Goal: Communication & Community: Answer question/provide support

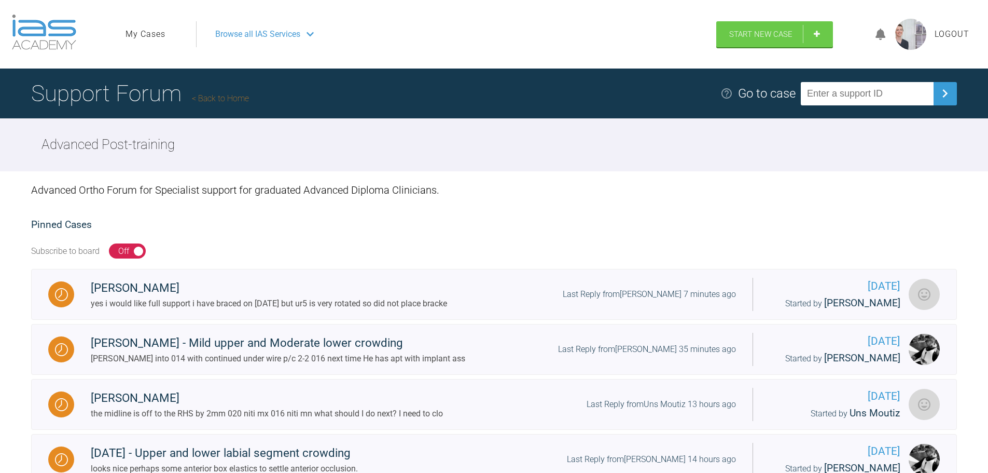
click at [159, 34] on link "My Cases" at bounding box center [146, 34] width 40 height 13
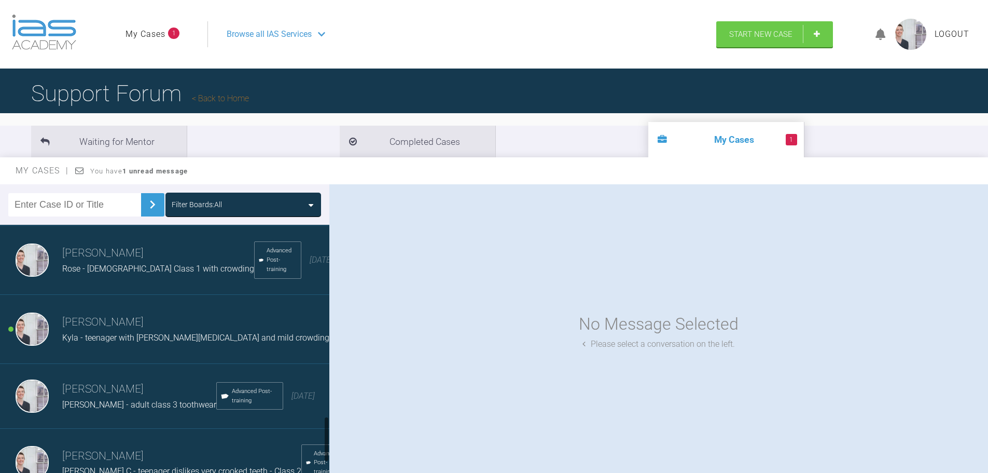
scroll to position [986, 0]
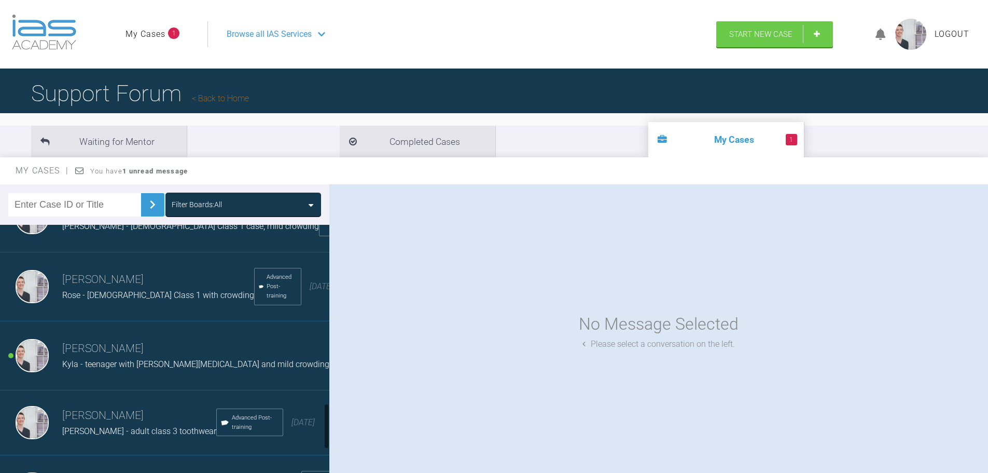
click at [160, 358] on h3 "[PERSON_NAME]" at bounding box center [195, 349] width 267 height 18
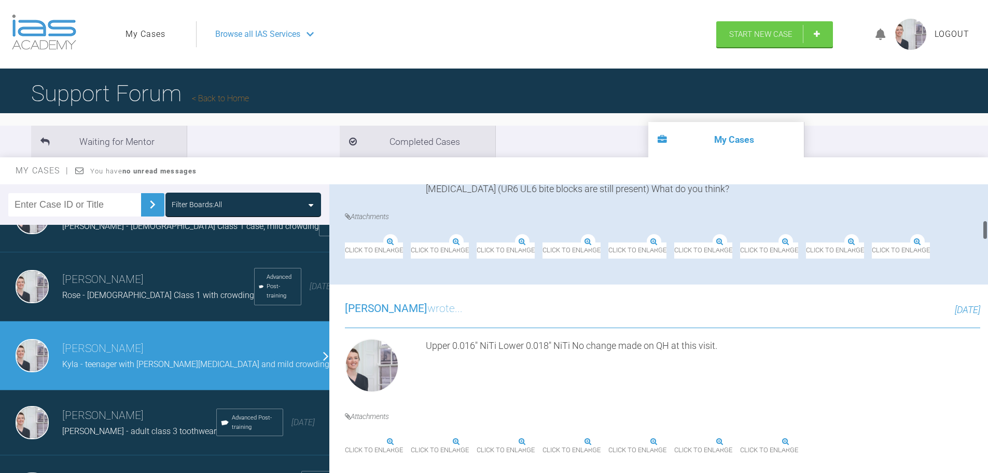
scroll to position [519, 0]
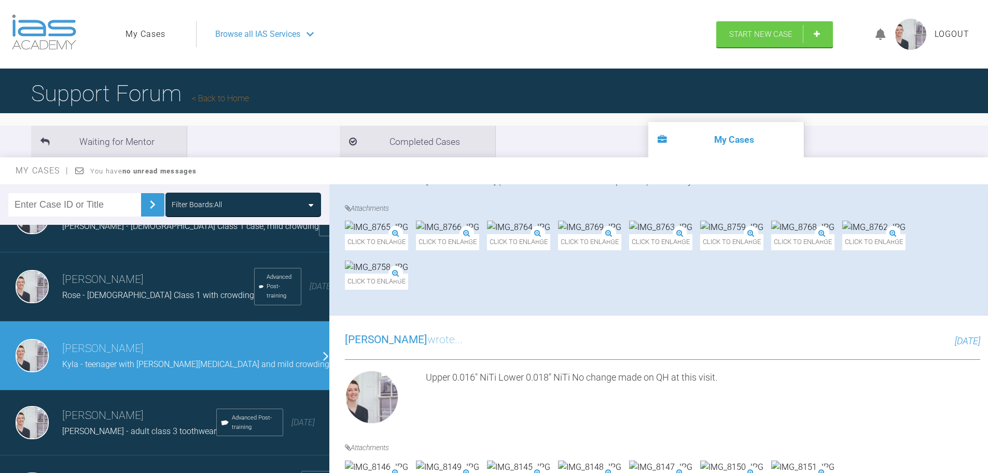
click at [693, 234] on img at bounding box center [660, 227] width 63 height 13
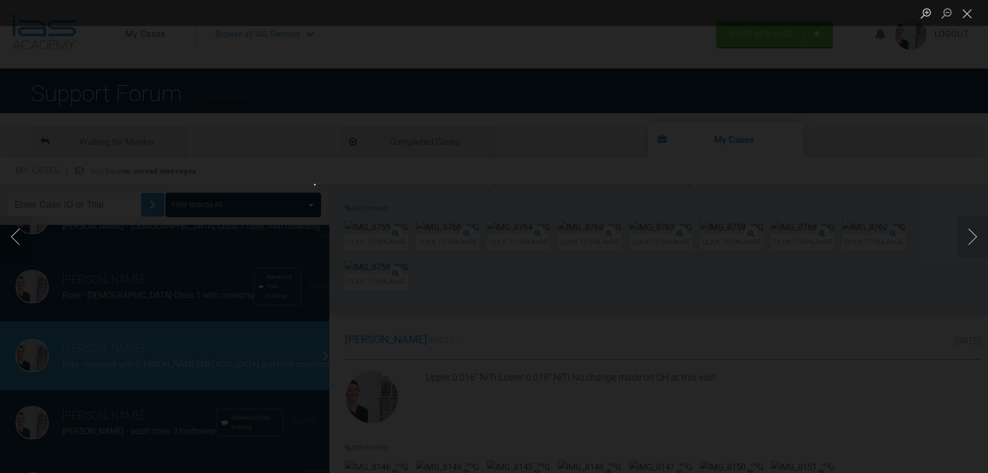
click at [950, 152] on div "Lightbox" at bounding box center [494, 236] width 988 height 473
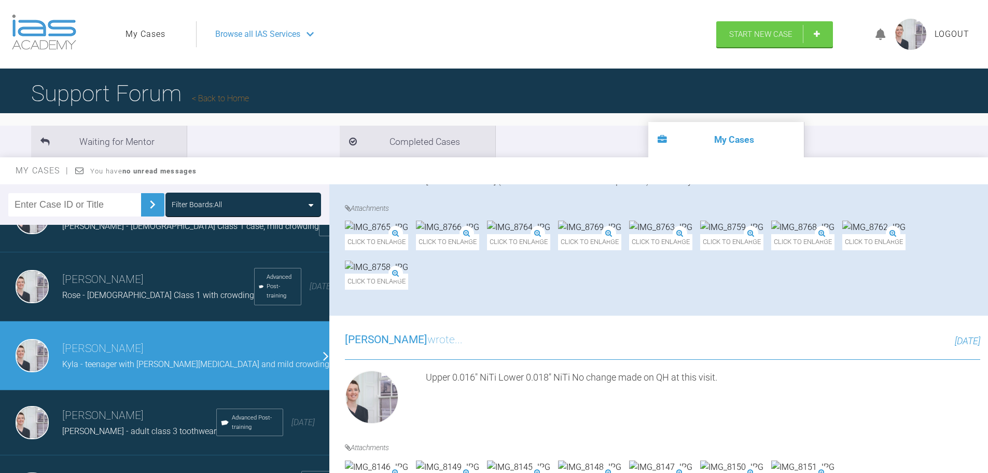
click at [408, 228] on div "Click to enlarge" at bounding box center [376, 235] width 63 height 29
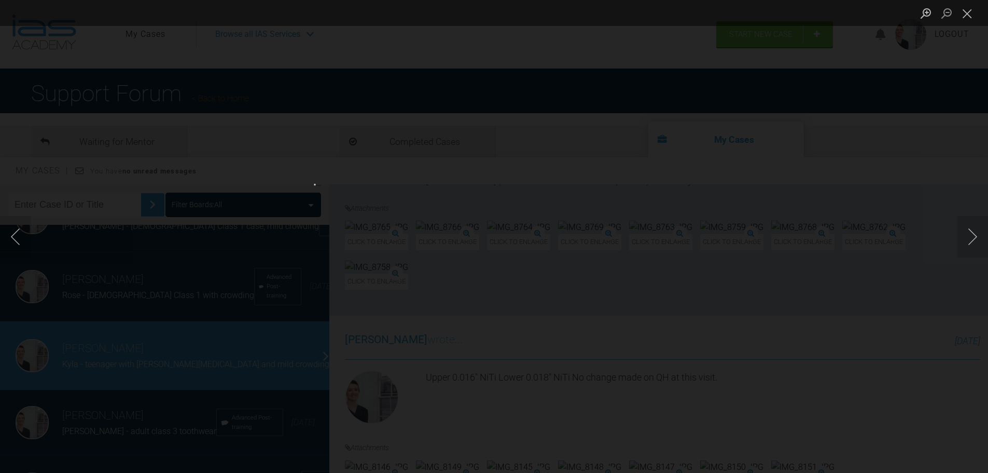
click at [936, 122] on div "Lightbox" at bounding box center [494, 236] width 988 height 473
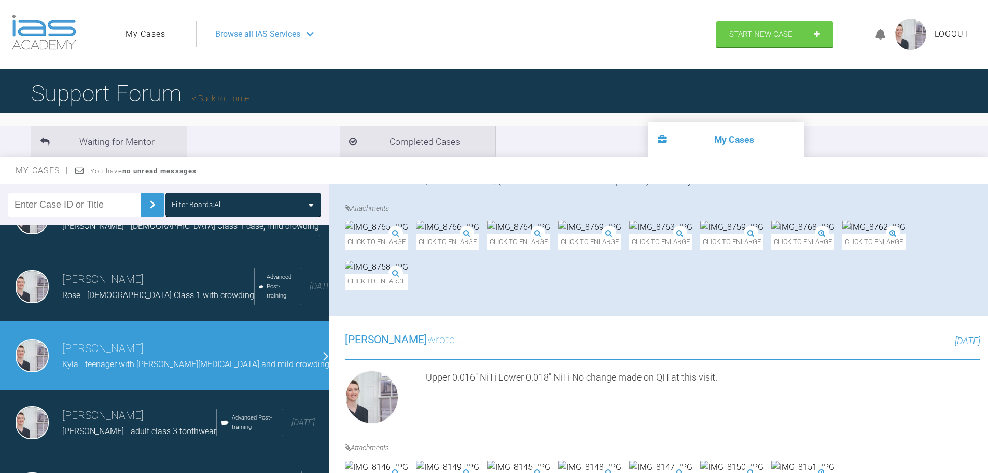
click at [843, 250] on div "Click to enlarge" at bounding box center [874, 235] width 63 height 29
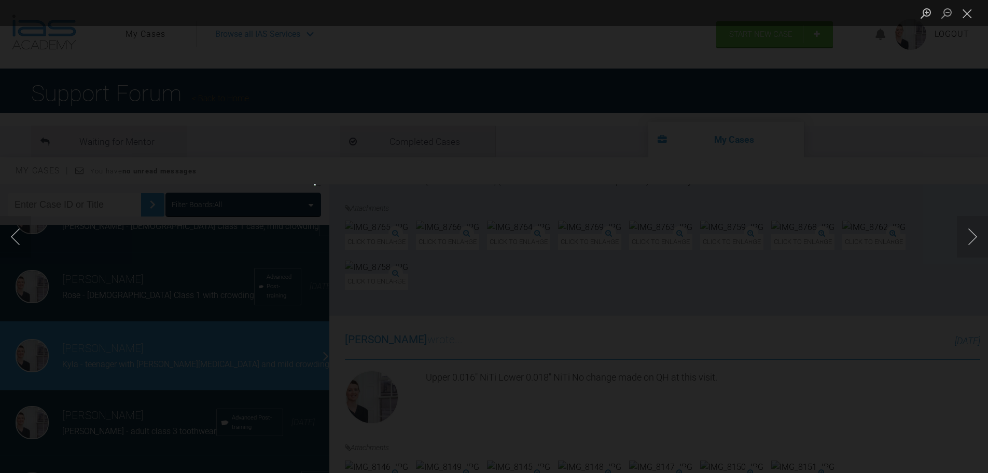
click at [919, 140] on div "Lightbox" at bounding box center [494, 236] width 988 height 473
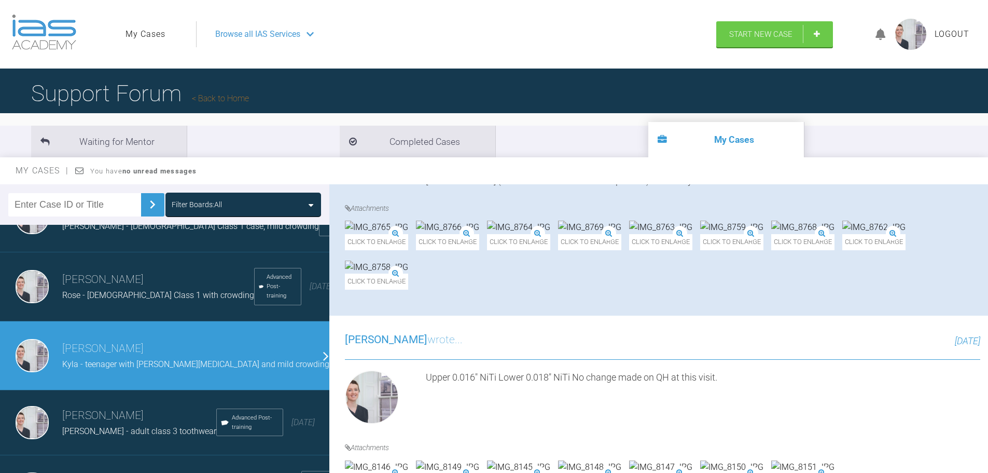
click at [95, 204] on input "text" at bounding box center [74, 204] width 133 height 23
type input "gg"
click at [147, 199] on img at bounding box center [152, 204] width 17 height 17
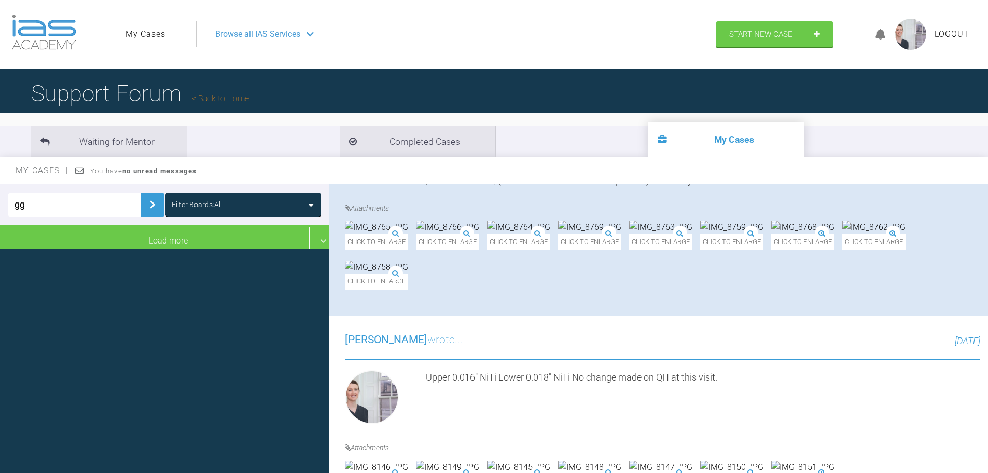
scroll to position [0, 0]
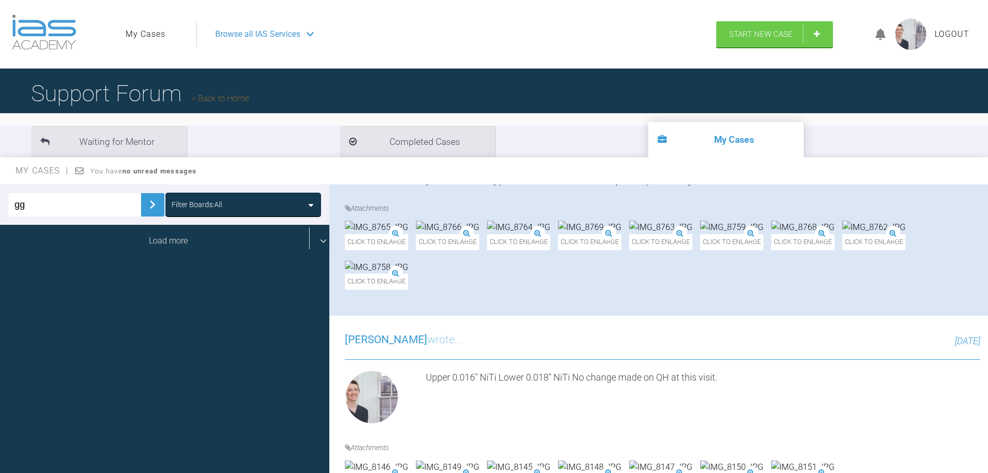
click at [241, 241] on div "Load more" at bounding box center [168, 241] width 337 height 32
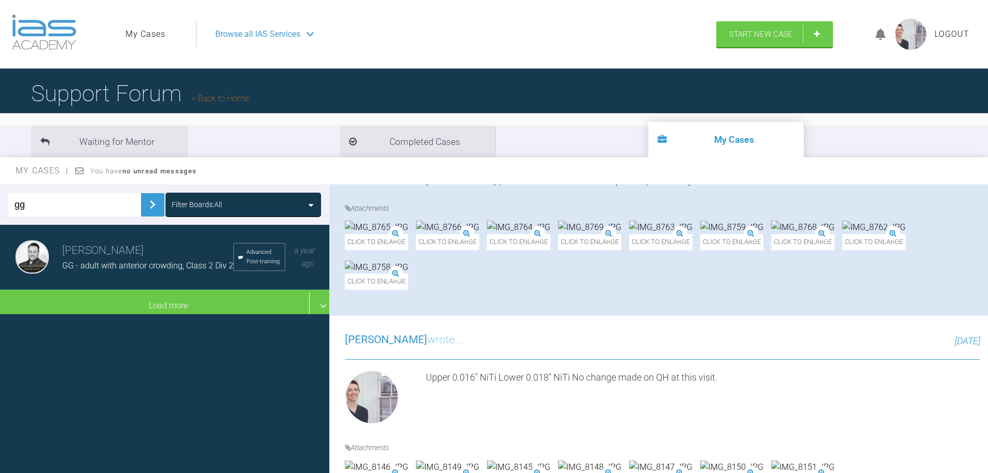
click at [150, 268] on span "GG - adult with anterior crowding, Class 2 Div 2" at bounding box center [147, 265] width 171 height 10
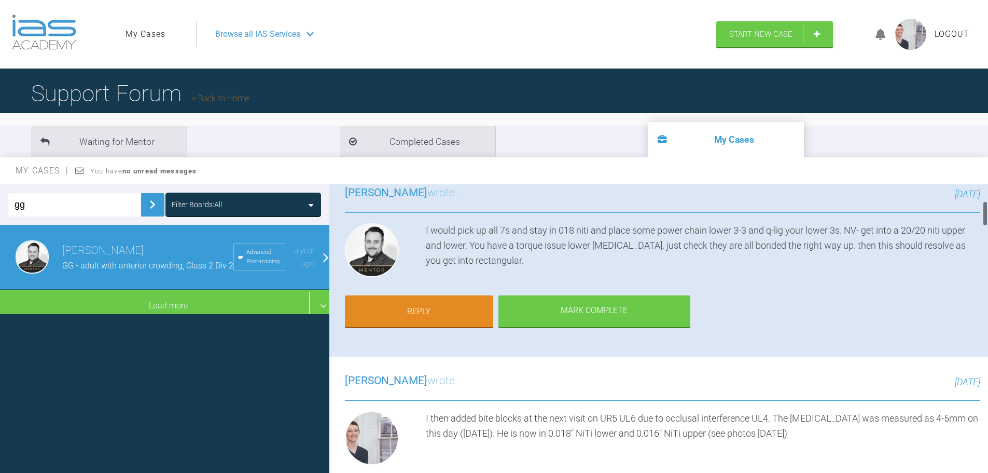
scroll to position [52, 0]
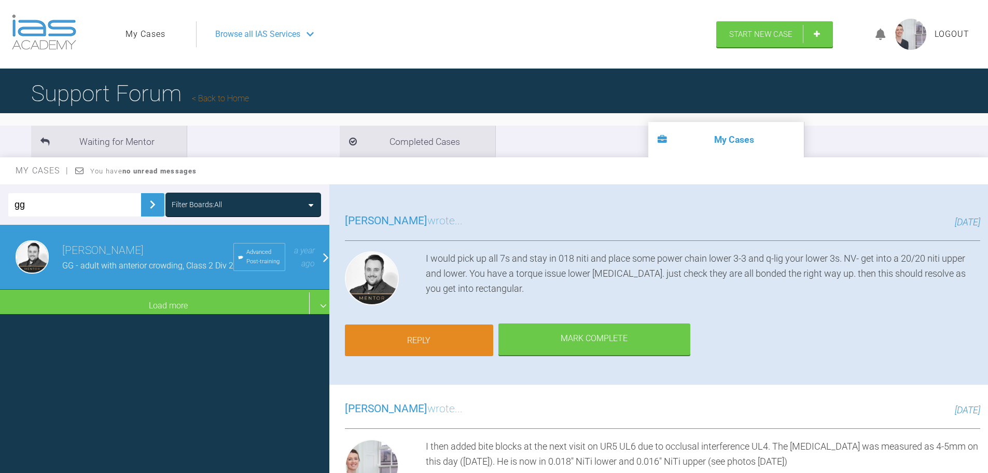
click at [420, 346] on link "Reply" at bounding box center [419, 340] width 148 height 32
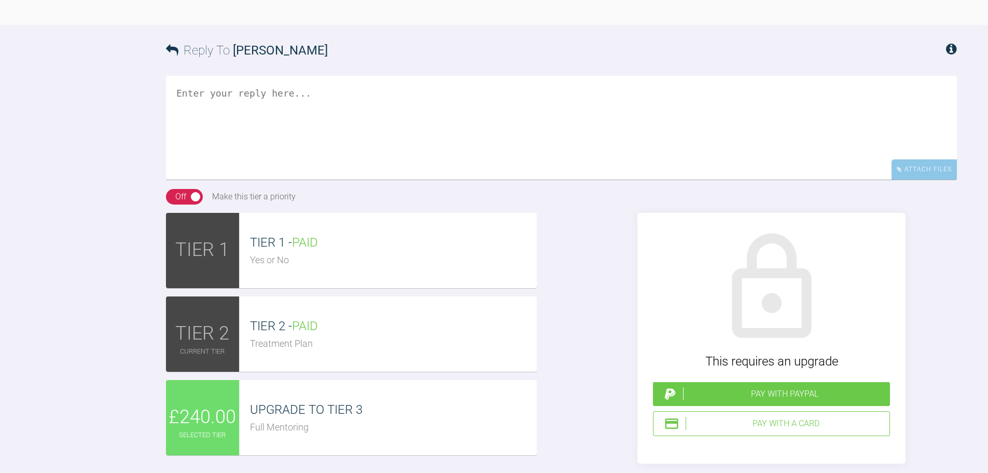
scroll to position [4821, 0]
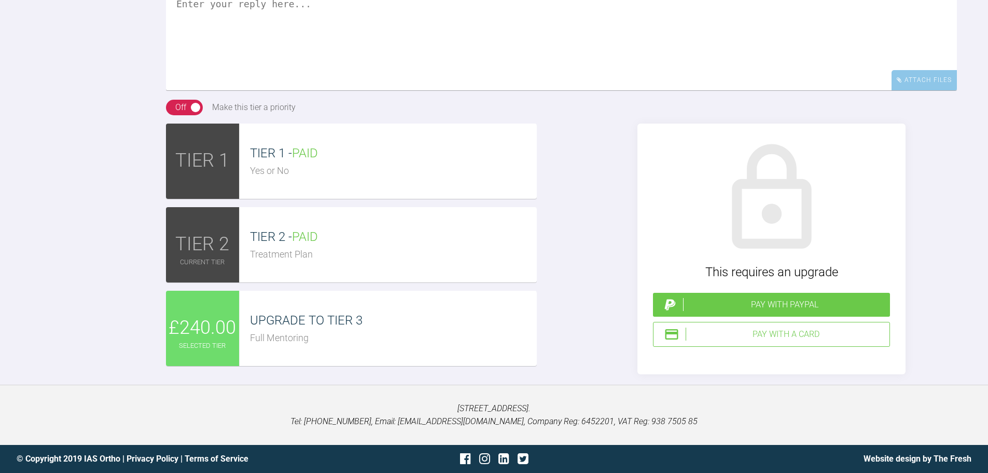
click at [496, 90] on textarea at bounding box center [561, 39] width 791 height 104
click at [463, 90] on textarea "Hi [PERSON_NAME], so in March I" at bounding box center [561, 39] width 791 height 104
paste textarea "re-sited brackets on the lower [MEDICAL_DATA] (due to torque issue) and UL5 [DA…"
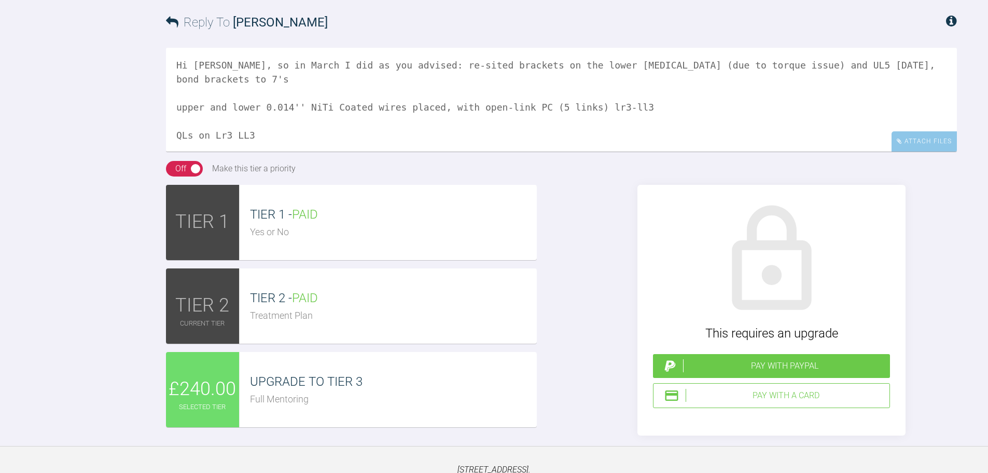
scroll to position [4769, 0]
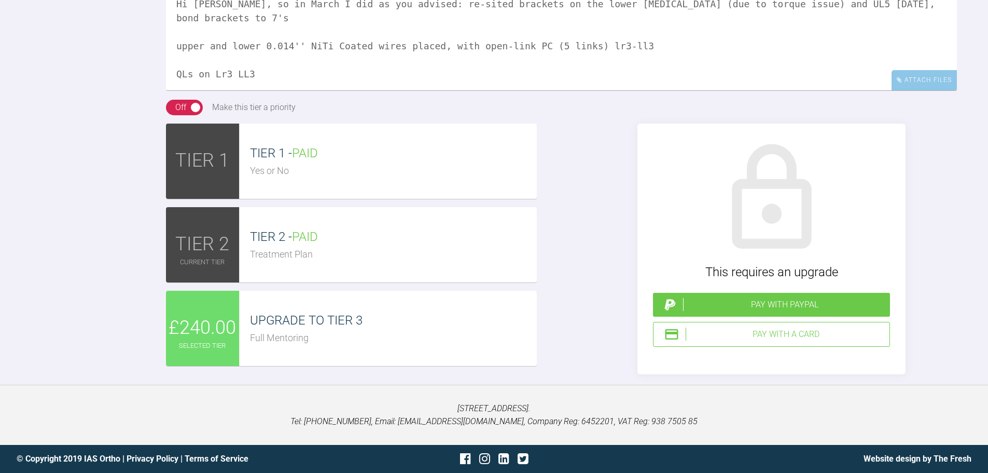
click at [397, 90] on textarea "Hi [PERSON_NAME], so in March I did as you advised: re-sited brackets on the lo…" at bounding box center [561, 39] width 791 height 104
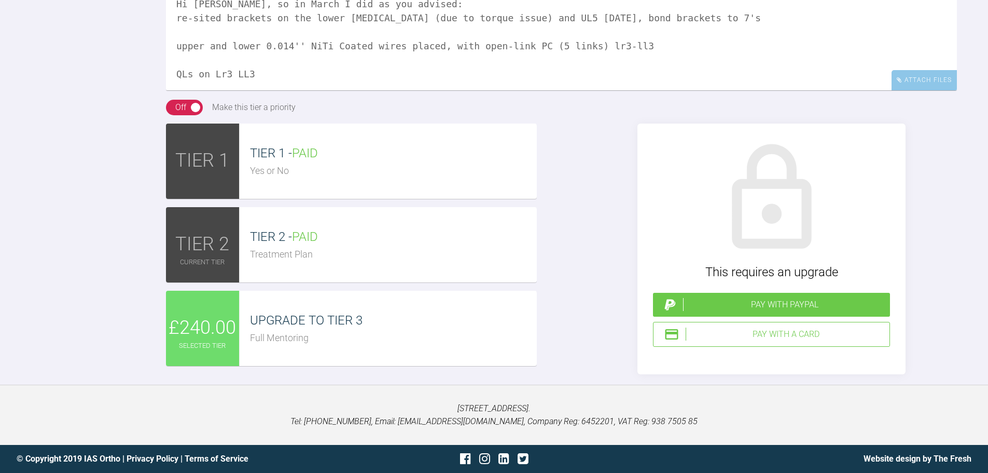
drag, startPoint x: 269, startPoint y: 236, endPoint x: 492, endPoint y: 237, distance: 222.6
click at [492, 90] on textarea "Hi [PERSON_NAME], so in March I did as you advised: re-sited brackets on the lo…" at bounding box center [561, 39] width 791 height 104
drag, startPoint x: 494, startPoint y: 240, endPoint x: 188, endPoint y: 242, distance: 306.2
click at [188, 90] on textarea "Hi [PERSON_NAME], so in March I did as you advised: re-sited brackets on the lo…" at bounding box center [561, 39] width 791 height 104
click at [281, 90] on textarea "Hi [PERSON_NAME], so in March I did as you advised: re-sited brackets on the lo…" at bounding box center [561, 39] width 791 height 104
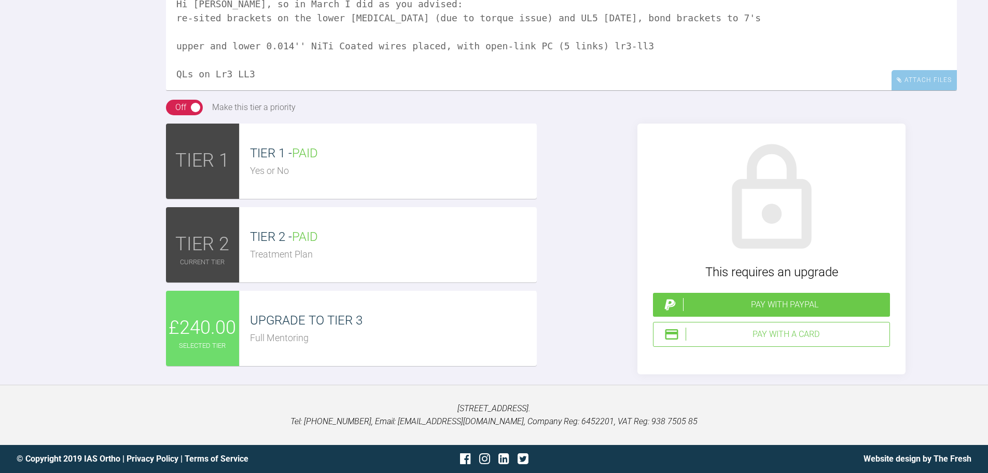
drag, startPoint x: 384, startPoint y: 236, endPoint x: 490, endPoint y: 237, distance: 105.9
click at [490, 90] on textarea "Hi [PERSON_NAME], so in March I did as you advised: re-sited brackets on the lo…" at bounding box center [561, 39] width 791 height 104
click at [173, 90] on textarea "Hi [PERSON_NAME], so in March I did as you advised: re-sited brackets on the lo…" at bounding box center [561, 39] width 791 height 104
drag, startPoint x: 341, startPoint y: 239, endPoint x: 173, endPoint y: 245, distance: 168.2
click at [173, 90] on textarea "Hi [PERSON_NAME], so in March I did as you advised: removed re-sited brackets o…" at bounding box center [561, 39] width 791 height 104
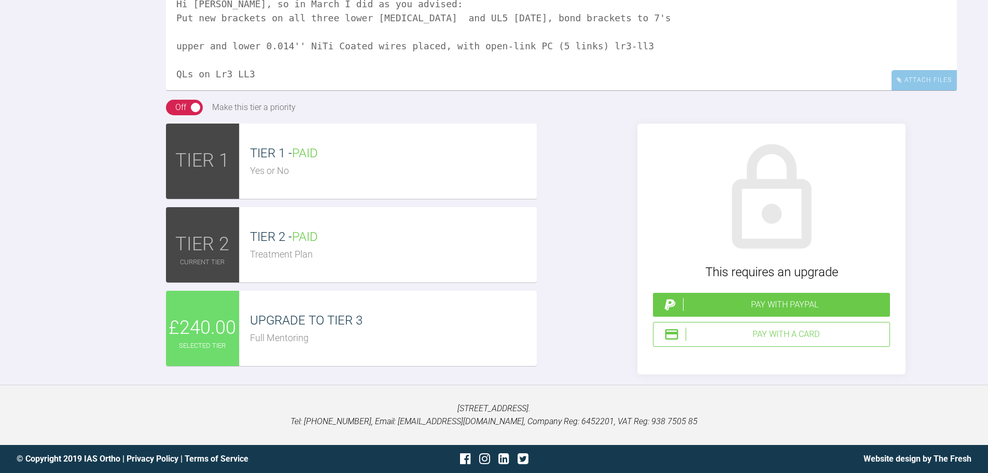
click at [406, 90] on textarea "Hi [PERSON_NAME], so in March I did as you advised: Put new brackets on all thr…" at bounding box center [561, 39] width 791 height 104
drag, startPoint x: 414, startPoint y: 237, endPoint x: 480, endPoint y: 237, distance: 65.9
click at [480, 90] on textarea "Hi [PERSON_NAME], so in March I did as you advised: Put new brackets on all thr…" at bounding box center [561, 39] width 791 height 104
drag, startPoint x: 579, startPoint y: 235, endPoint x: 726, endPoint y: 234, distance: 147.4
click at [726, 90] on textarea "Hi [PERSON_NAME], so in March I did as you advised: Put new brackets on all thr…" at bounding box center [561, 39] width 791 height 104
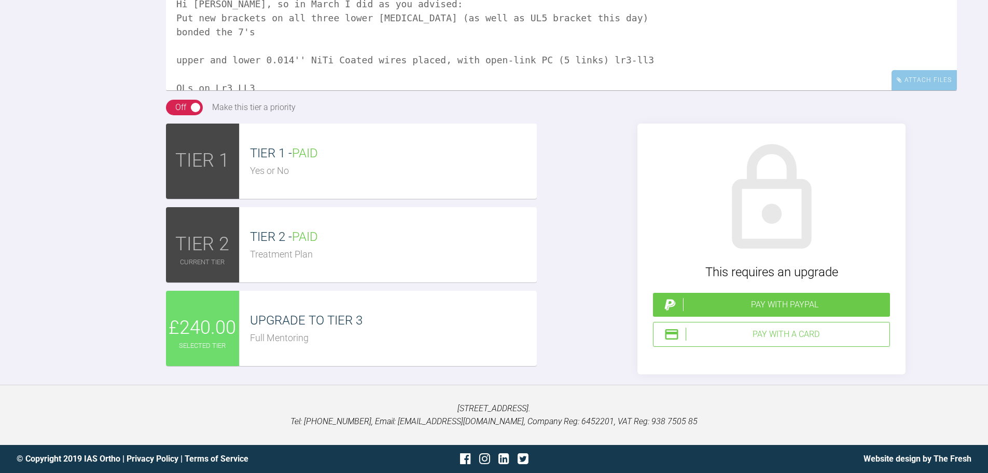
drag, startPoint x: 252, startPoint y: 278, endPoint x: 175, endPoint y: 277, distance: 77.3
click at [175, 90] on textarea "Hi [PERSON_NAME], so in March I did as you advised: Put new brackets on all thr…" at bounding box center [561, 39] width 791 height 104
click at [211, 90] on textarea "Hi [PERSON_NAME], so in March I did as you advised: Put new brackets on all thr…" at bounding box center [561, 39] width 791 height 104
drag, startPoint x: 202, startPoint y: 279, endPoint x: 336, endPoint y: 284, distance: 133.5
click at [336, 90] on textarea "Hi [PERSON_NAME], so in March I did as you advised: Put new brackets on all thr…" at bounding box center [561, 39] width 791 height 104
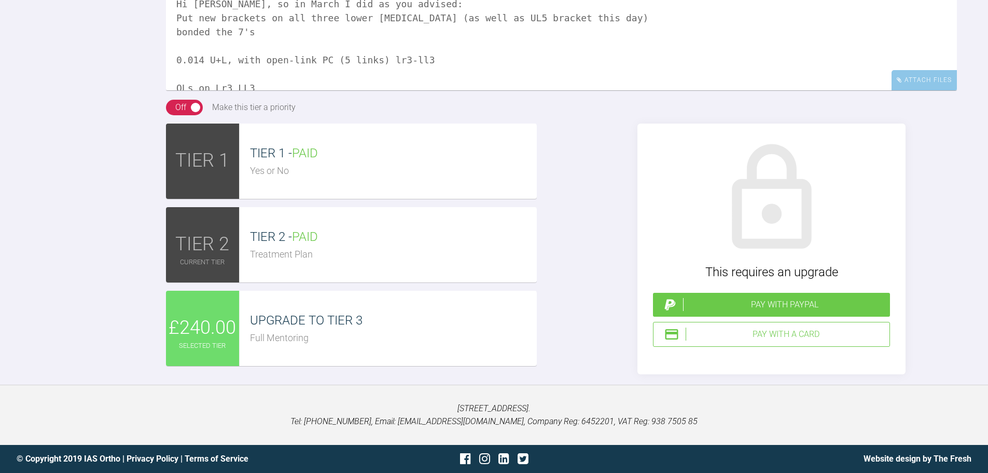
drag, startPoint x: 386, startPoint y: 279, endPoint x: 378, endPoint y: 280, distance: 8.4
click at [378, 90] on textarea "Hi [PERSON_NAME], so in March I did as you advised: Put new brackets on all thr…" at bounding box center [561, 39] width 791 height 104
drag, startPoint x: 405, startPoint y: 281, endPoint x: 396, endPoint y: 281, distance: 8.8
click at [396, 90] on textarea "Hi [PERSON_NAME], so in March I did as you advised: Put new brackets on all thr…" at bounding box center [561, 39] width 791 height 104
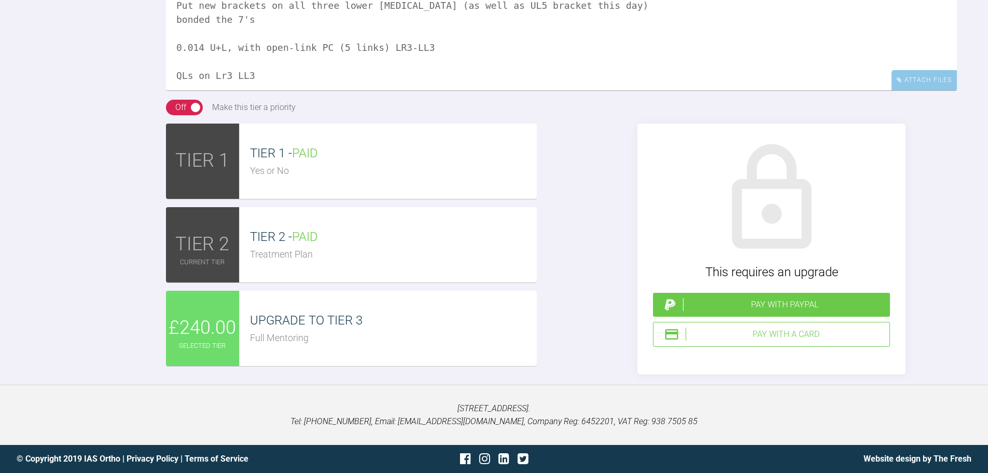
scroll to position [15, 0]
click at [177, 90] on textarea "Hi [PERSON_NAME], so in March I did as you advised: Put new brackets on all thr…" at bounding box center [561, 39] width 791 height 104
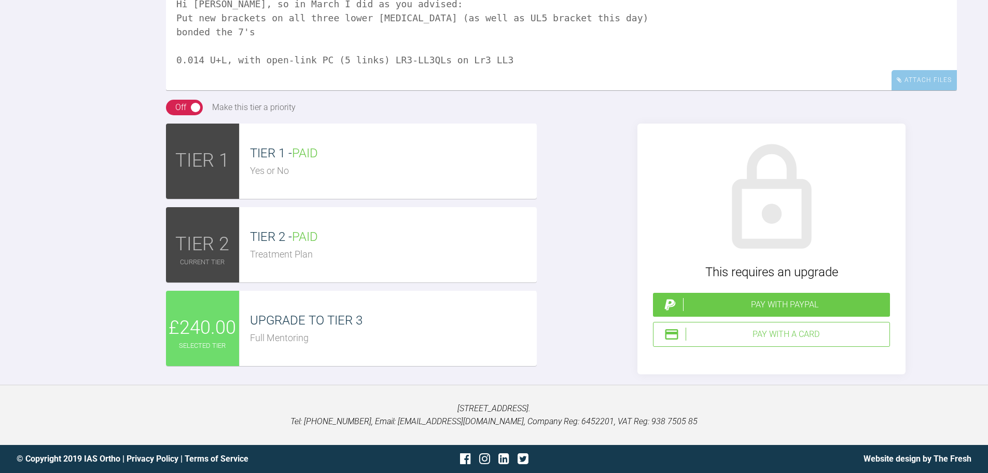
scroll to position [0, 0]
click at [642, 90] on textarea "Hi [PERSON_NAME], so in March I did as you advised: Put new brackets on all thr…" at bounding box center [561, 39] width 791 height 104
click at [542, 90] on textarea "Hi [PERSON_NAME], so in March I did as you advised: Put new brackets on all thr…" at bounding box center [561, 39] width 791 height 104
drag, startPoint x: 414, startPoint y: 281, endPoint x: 519, endPoint y: 291, distance: 105.3
click at [519, 90] on textarea "Hi [PERSON_NAME], so in March I did as you advised: Put new brackets on all thr…" at bounding box center [561, 39] width 791 height 104
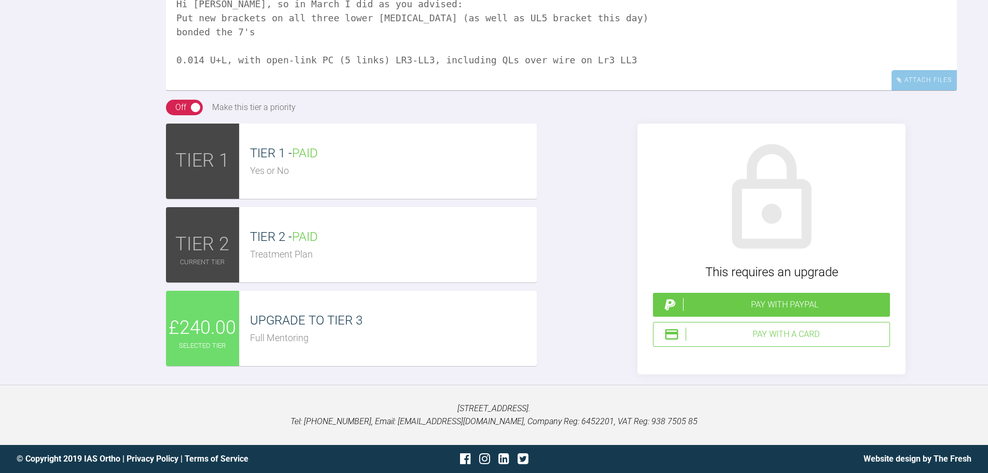
click at [626, 90] on textarea "Hi [PERSON_NAME], so in March I did as you advised: Put new brackets on all thr…" at bounding box center [561, 39] width 791 height 104
click at [199, 90] on textarea "Hi [PERSON_NAME], so in March I did as you advised: Put new brackets on all thr…" at bounding box center [561, 39] width 791 height 104
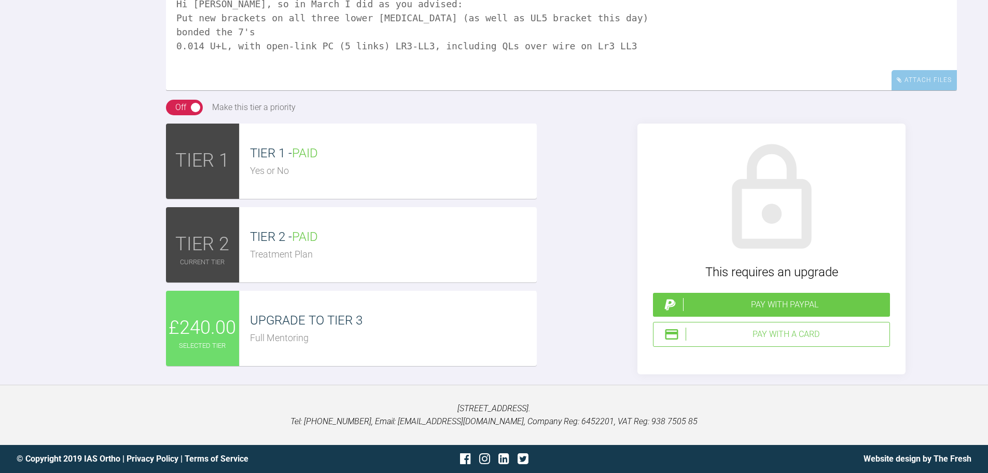
click at [175, 90] on textarea "Hi [PERSON_NAME], so in March I did as you advised: Put new brackets on all thr…" at bounding box center [561, 39] width 791 height 104
click at [176, 90] on textarea "Hi [PERSON_NAME], so in March I did as you advised: - Put new brackets on all t…" at bounding box center [561, 39] width 791 height 104
click at [174, 90] on textarea "Hi [PERSON_NAME], so in March I did as you advised: - Put new brackets on all t…" at bounding box center [561, 39] width 791 height 104
click at [683, 90] on textarea "Hi [PERSON_NAME], so in March I did as you advised: - Put new brackets on all t…" at bounding box center [561, 39] width 791 height 104
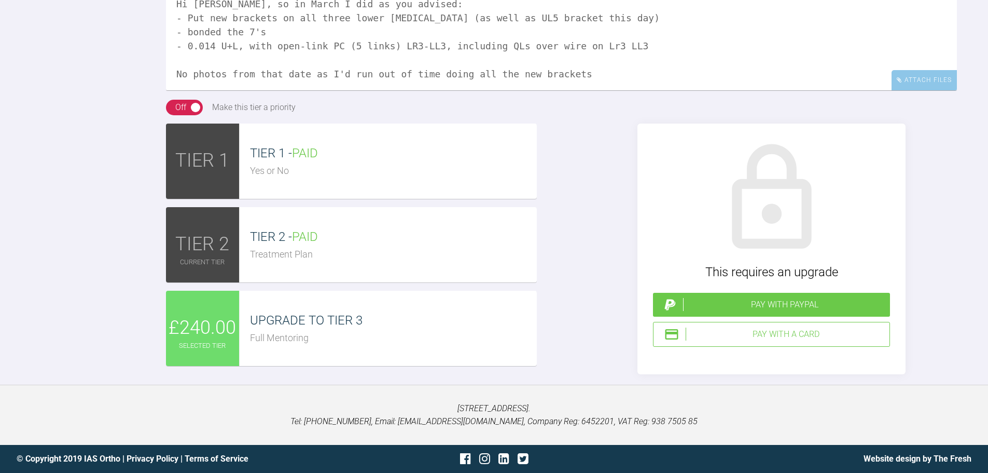
drag, startPoint x: 253, startPoint y: 224, endPoint x: 280, endPoint y: 224, distance: 27.5
click at [280, 90] on textarea "Hi [PERSON_NAME], so in March I did as you advised: - Put new brackets on all t…" at bounding box center [561, 39] width 791 height 104
click at [606, 90] on textarea "Hi [PERSON_NAME], so in early April I did as you advised: - Put new brackets on…" at bounding box center [561, 39] width 791 height 104
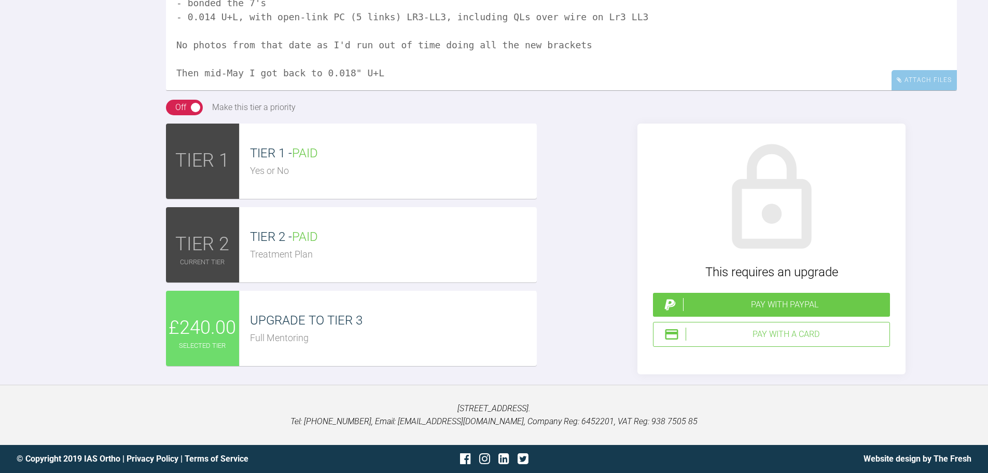
drag, startPoint x: 351, startPoint y: 291, endPoint x: 380, endPoint y: 294, distance: 29.2
click at [380, 90] on textarea "Hi [PERSON_NAME], so in early April I did as you advised: - Put new brackets on…" at bounding box center [561, 39] width 791 height 104
type textarea "Hi [PERSON_NAME], so in early April I did as you advised: - Put new brackets on…"
click at [439, 337] on div "Full Mentoring" at bounding box center [393, 338] width 287 height 15
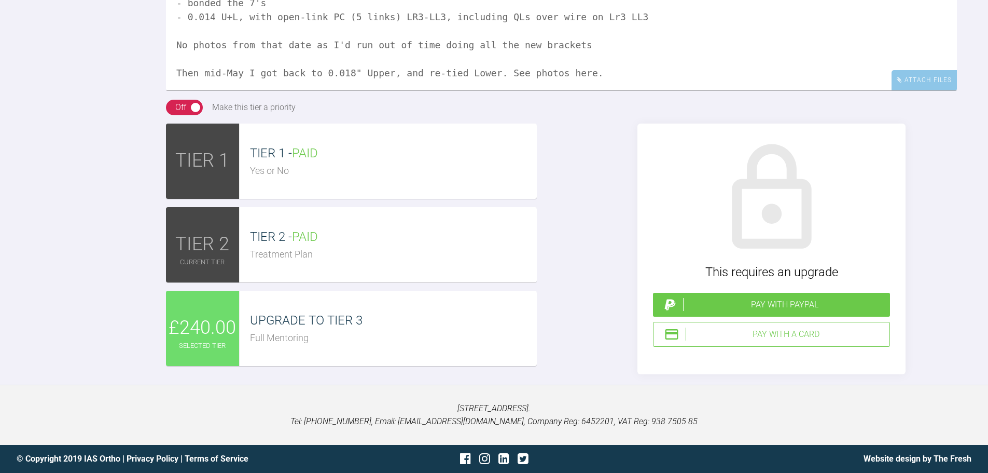
click at [789, 332] on div "Pay with a Card" at bounding box center [786, 333] width 200 height 13
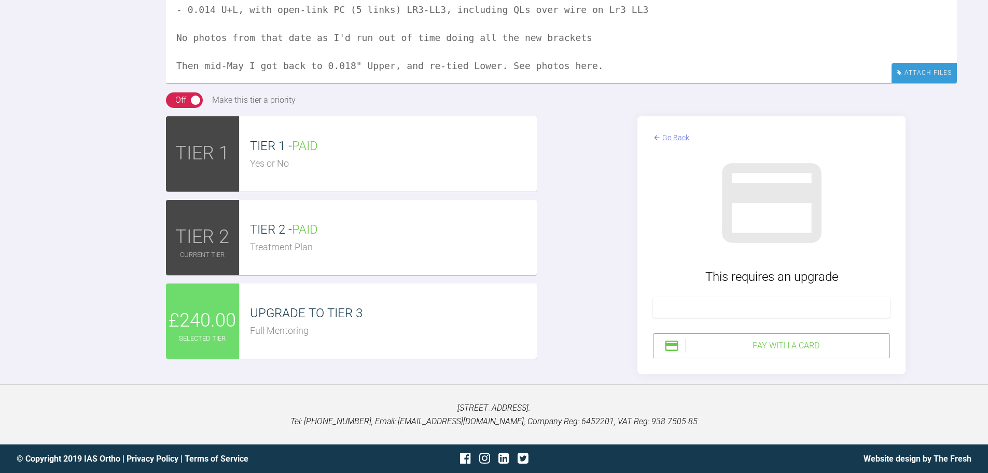
click at [953, 76] on div "Attach Files" at bounding box center [924, 73] width 65 height 20
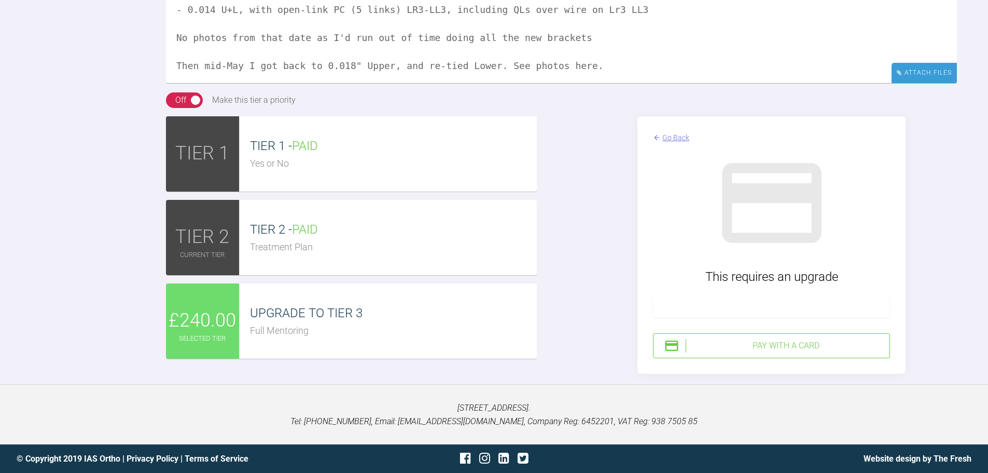
click at [924, 76] on div "Attach Files" at bounding box center [924, 73] width 65 height 20
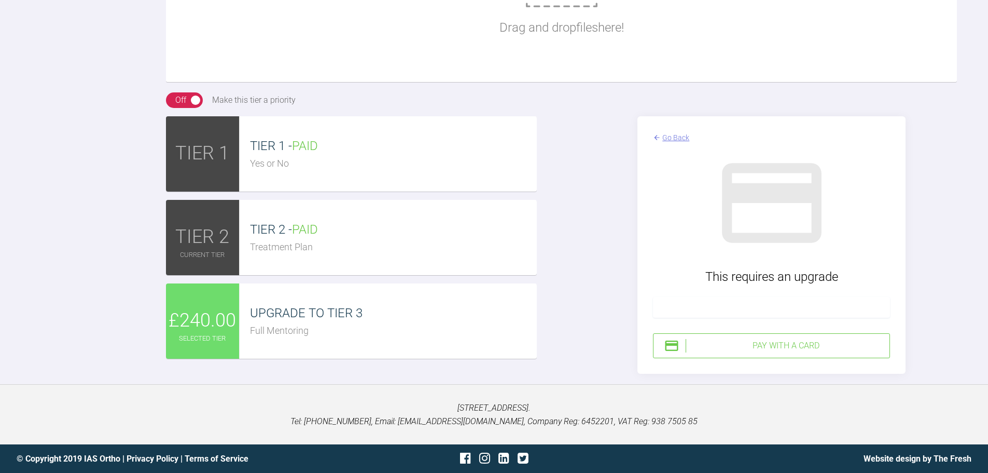
type input "C:\fakepath\IMG_8262.JPG"
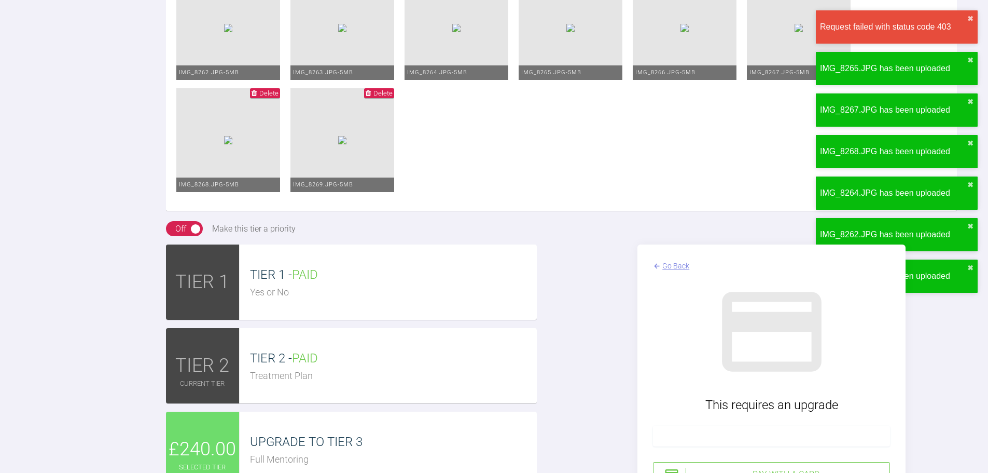
click at [88, 323] on div "Reply To [PERSON_NAME] Hi [PERSON_NAME], so in early April I did as you advised…" at bounding box center [494, 93] width 988 height 818
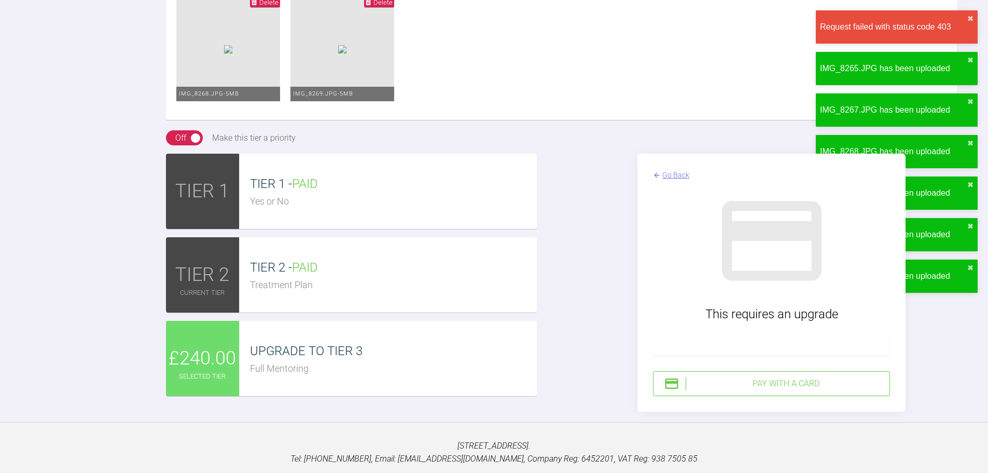
scroll to position [5093, 0]
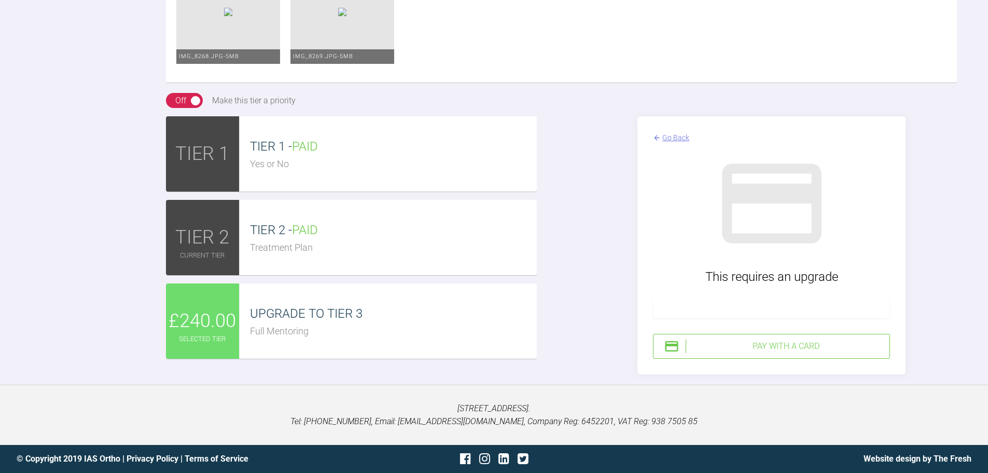
scroll to position [5369, 0]
click at [788, 347] on div "Pay with a Card" at bounding box center [786, 345] width 200 height 13
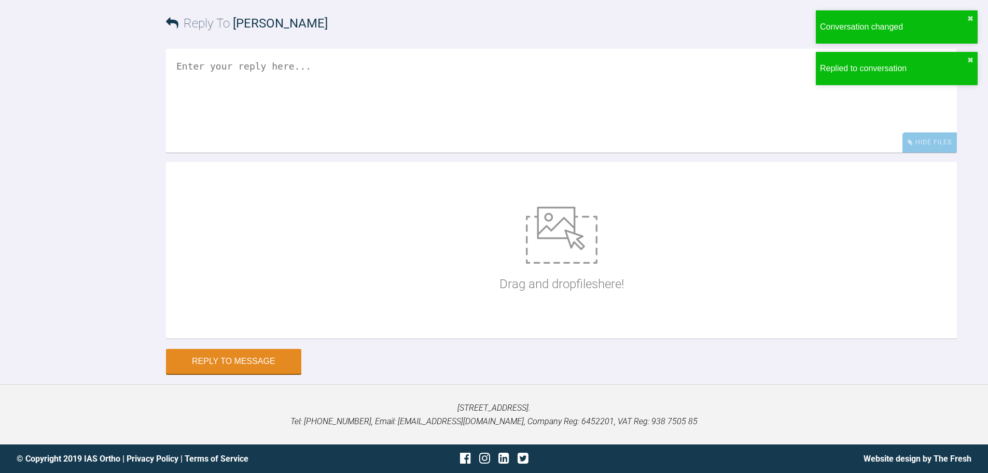
scroll to position [5070, 0]
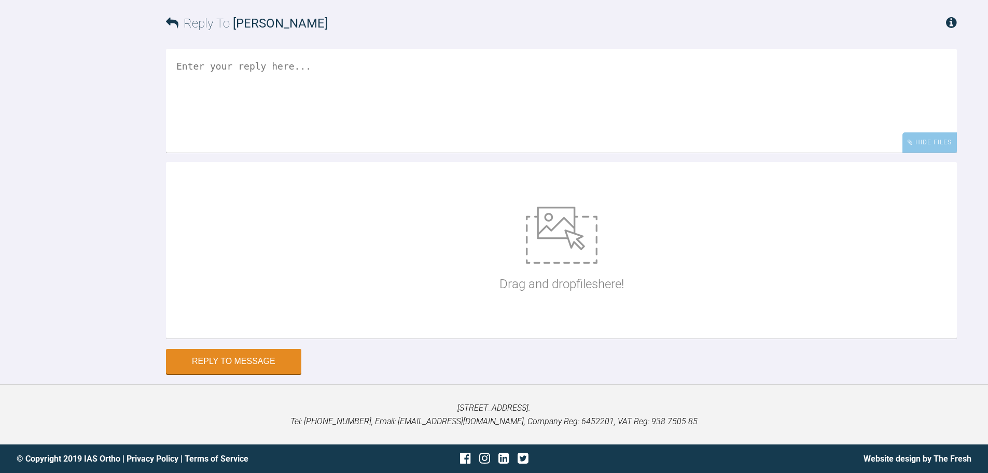
click at [287, 153] on textarea at bounding box center [561, 101] width 791 height 104
click at [350, 153] on textarea at bounding box center [561, 101] width 791 height 104
paste textarea "Placed 20x20'' NiTi wire U + L P/c 5 links open chain on lower [MEDICAL_DATA] S…"
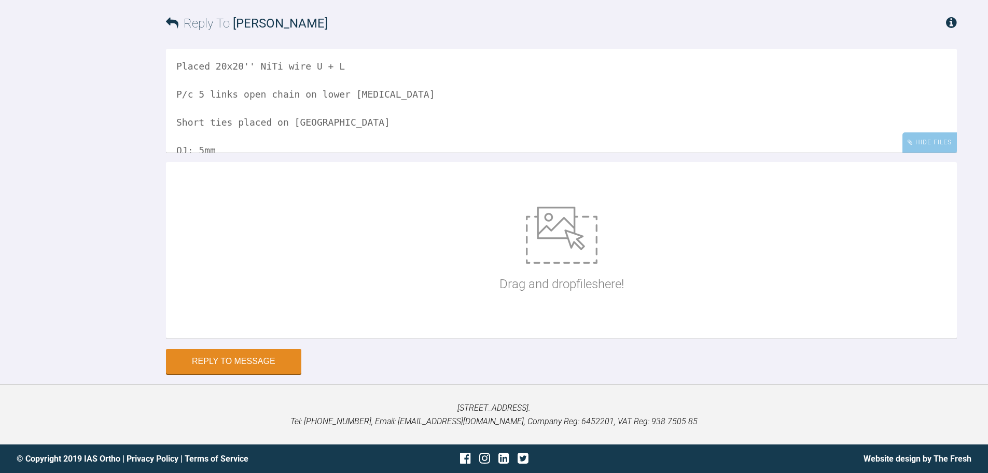
scroll to position [31, 0]
click at [177, 153] on textarea "Placed 20x20'' NiTi wire U + L P/c 5 links open chain on lower [MEDICAL_DATA] S…" at bounding box center [561, 101] width 791 height 104
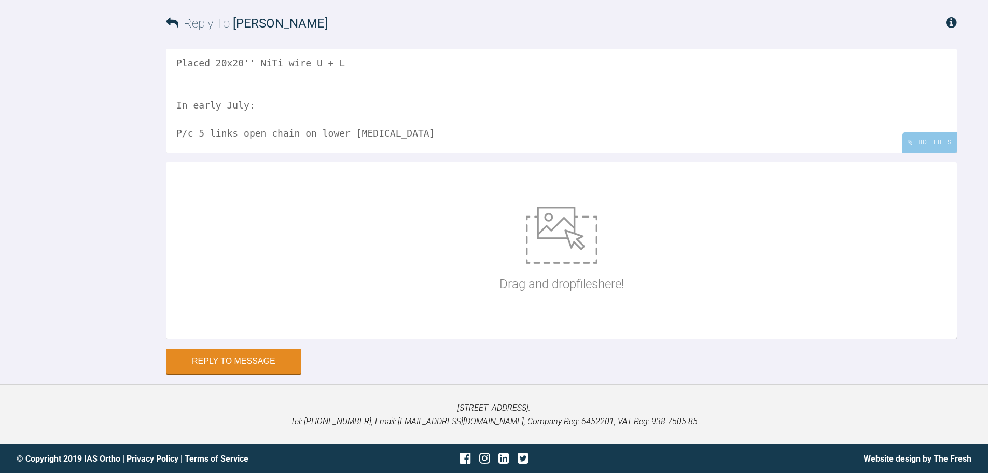
scroll to position [0, 0]
drag, startPoint x: 287, startPoint y: 332, endPoint x: 123, endPoint y: 331, distance: 164.0
click at [134, 330] on div "Reply To [PERSON_NAME] Placed 20x20'' NiTi wire U + L In early July: P/c 5 link…" at bounding box center [494, 186] width 988 height 376
click at [173, 153] on textarea "Placed 20x20'' NiTi wire U + L P/c 5 links open chain on lower [MEDICAL_DATA] S…" at bounding box center [561, 101] width 791 height 104
click at [179, 153] on textarea "Placed 20x20'' NiTi wire U + L P/c 5 links open chain on lower [MEDICAL_DATA] S…" at bounding box center [561, 101] width 791 height 104
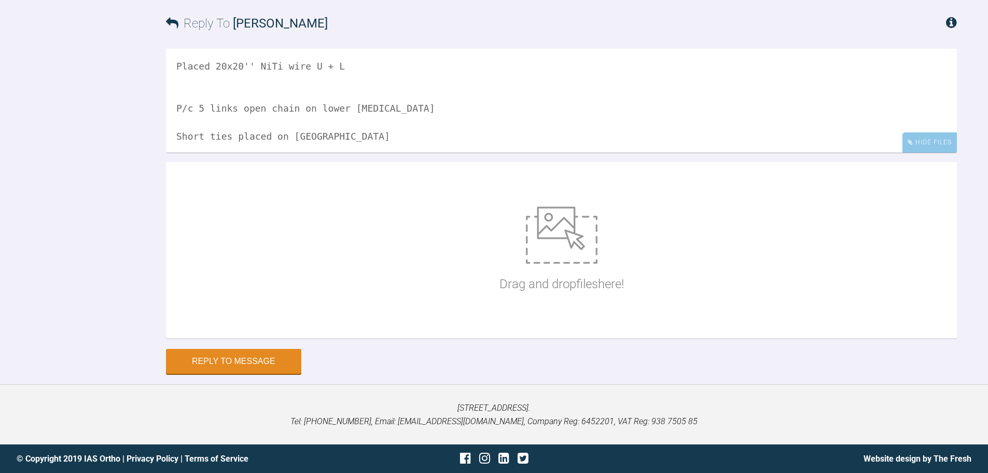
paste textarea "In early July:"
click at [203, 153] on textarea "In early July: Placed 20x20'' NiTi wire U + L P/c 5 links open chain on lower […" at bounding box center [561, 101] width 791 height 104
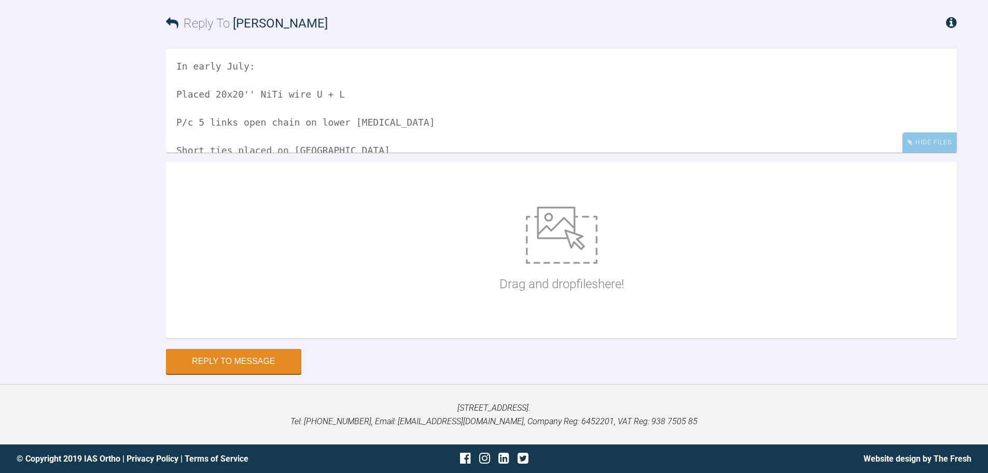
click at [247, 153] on textarea "In early July: Placed 20x20'' NiTi wire U + L P/c 5 links open chain on lower […" at bounding box center [561, 101] width 791 height 104
drag, startPoint x: 211, startPoint y: 313, endPoint x: 147, endPoint y: 302, distance: 64.3
click at [147, 302] on div "Reply To [PERSON_NAME] In early July: Placed 20x20 NiTi wire U + L P/c 5 links …" at bounding box center [494, 186] width 988 height 376
drag, startPoint x: 232, startPoint y: 315, endPoint x: 256, endPoint y: 317, distance: 23.4
click at [256, 153] on textarea "In early July: 20x20 NiTi wire U + L P/c 5 links open chain on lower [MEDICAL_D…" at bounding box center [561, 101] width 791 height 104
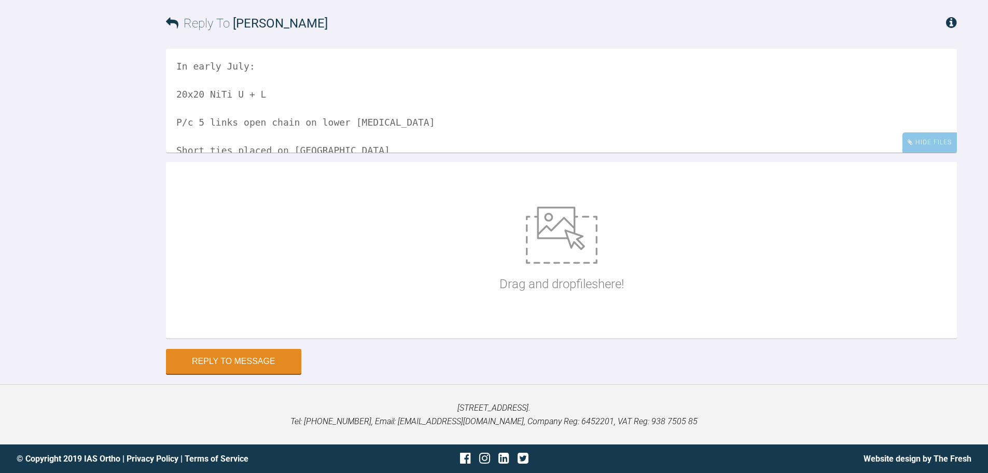
click at [181, 153] on textarea "In early July: 20x20 NiTi U + L P/c 5 links open chain on lower [MEDICAL_DATA] …" at bounding box center [561, 101] width 791 height 104
drag, startPoint x: 402, startPoint y: 346, endPoint x: 173, endPoint y: 345, distance: 228.8
click at [173, 153] on textarea "In early July: 20x20 NiTi U + L PC LR3-to-LL3 P/c 5 links open chain on lower […" at bounding box center [561, 101] width 791 height 104
click at [263, 153] on textarea "In early July: 20x20 NiTi U + L PC LR3-to-LL3 Short ties placed on [GEOGRAPHIC_…" at bounding box center [561, 101] width 791 height 104
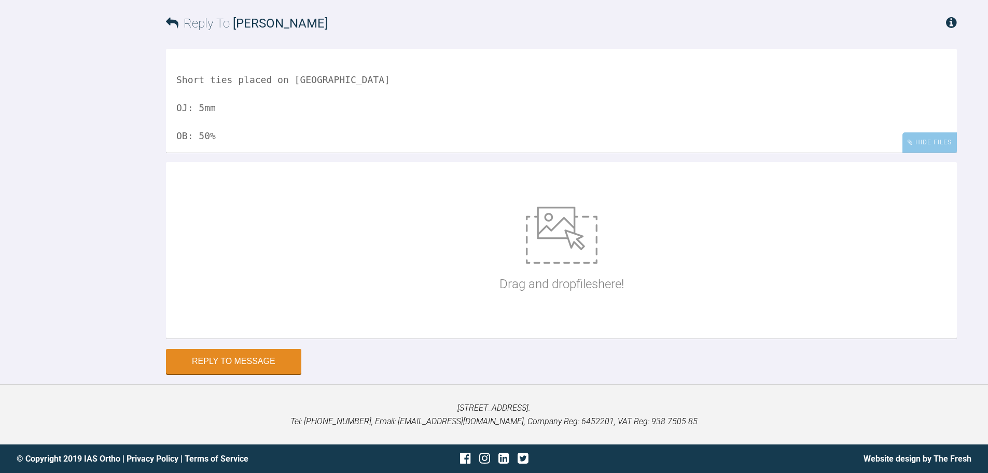
scroll to position [71, 0]
drag, startPoint x: 174, startPoint y: 301, endPoint x: 402, endPoint y: 311, distance: 227.5
click at [402, 153] on textarea "In early July: 20x20 NiTi U + L PC LR3-to-LL3, with QLs on canines Short ties p…" at bounding box center [561, 101] width 791 height 104
click at [195, 153] on textarea "In early July: 20x20 NiTi U + L PC LR3-to-LL3, with QLs on canines OJ: 5mm OB: …" at bounding box center [561, 101] width 791 height 104
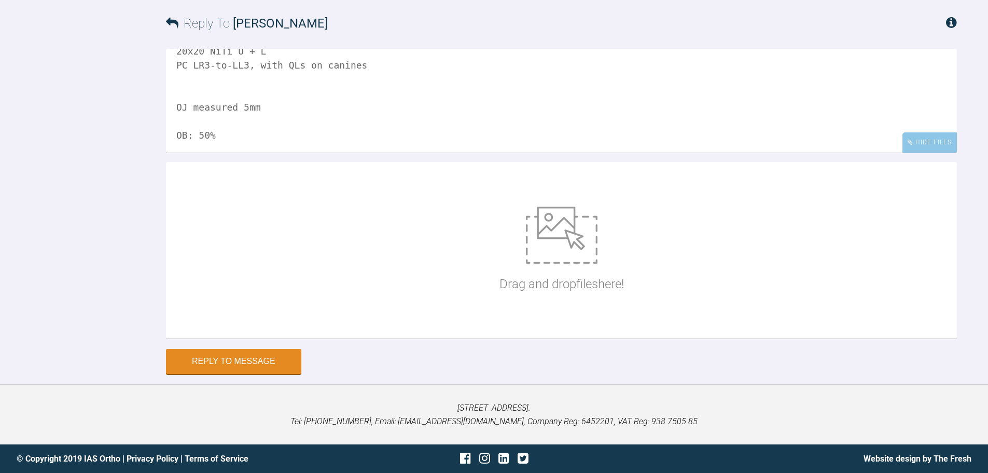
click at [296, 153] on textarea "In early July: 20x20 NiTi U + L PC LR3-to-LL3, with QLs on canines OJ measured …" at bounding box center [561, 101] width 791 height 104
click at [198, 153] on textarea "In early July: 20x20 NiTi U + L PC LR3-to-LL3, with QLs on canines OJ measured …" at bounding box center [561, 101] width 791 height 104
click at [183, 153] on textarea "In early July: 20x20 NiTi U + L PC LR3-to-LL3, with QLs on canines OJ measured …" at bounding box center [561, 101] width 791 height 104
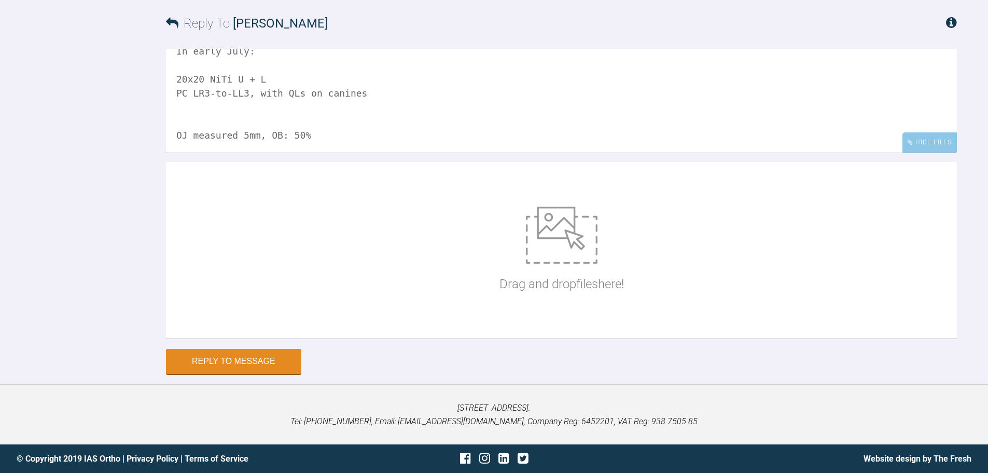
scroll to position [15, 0]
click at [284, 153] on textarea "In early July: 20x20 NiTi U + L PC LR3-to-LL3, with QLs on canines OJ measured …" at bounding box center [561, 101] width 791 height 104
click at [257, 153] on textarea "In early July: 20x20 NiTi U + L PC LR3-to-LL3, with QLs on canines OJ measured …" at bounding box center [561, 101] width 791 height 104
type textarea "In early July: 20x20 NiTi U + L PC LR3-to-LL3, with QLs on canines OJ measured …"
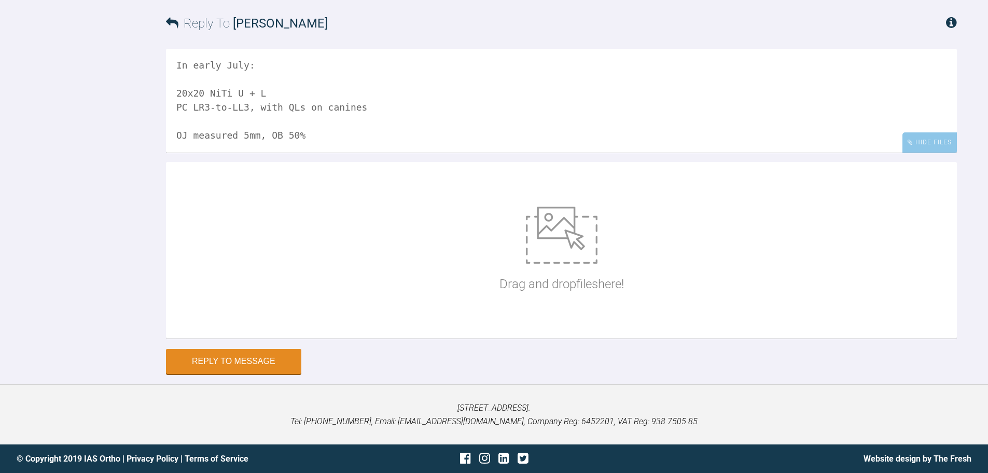
click at [545, 264] on img at bounding box center [562, 235] width 72 height 57
type input "C:\fakepath\IMG_8790.JPG"
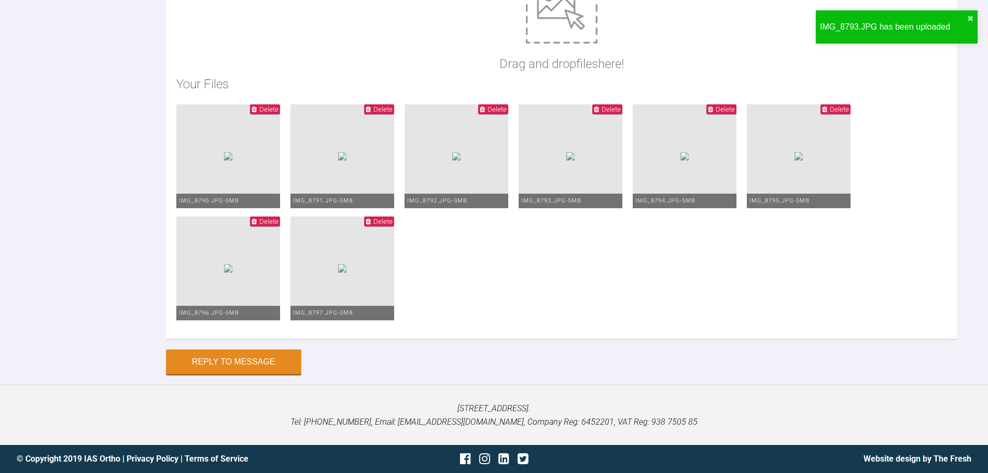
scroll to position [5477, 0]
click at [282, 366] on button "Reply to Message" at bounding box center [233, 362] width 135 height 25
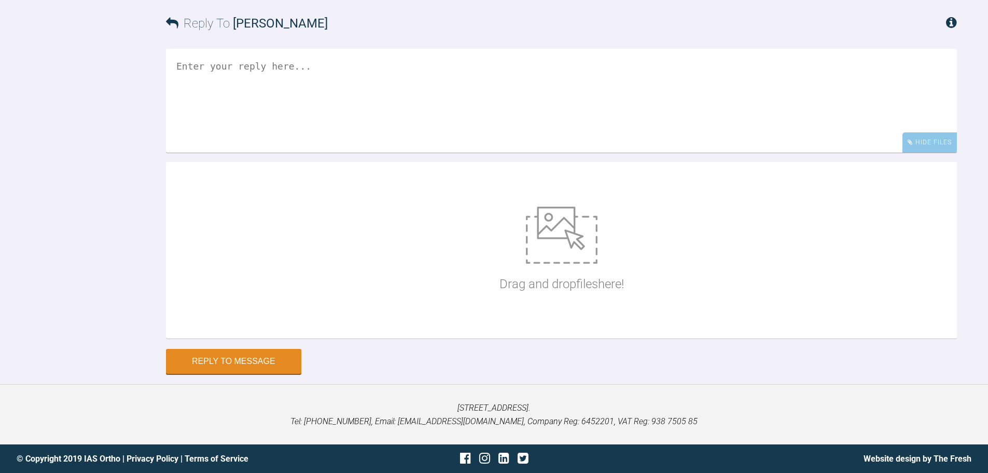
scroll to position [5485, 0]
click at [386, 153] on textarea at bounding box center [561, 101] width 791 height 104
paste textarea "19x25 NiTi U+L, with full arch PC lower (11 links)"
click at [249, 153] on textarea "Then [DATE]: 19x25 NiTi U+L, with full arch PC lower (11 links)" at bounding box center [561, 101] width 791 height 104
drag, startPoint x: 257, startPoint y: 308, endPoint x: 282, endPoint y: 307, distance: 25.4
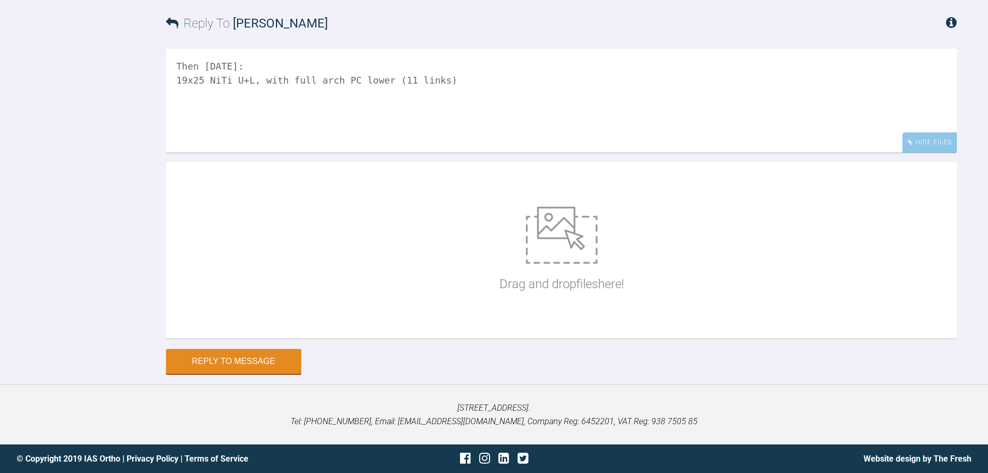
click at [282, 153] on textarea "Then [DATE]: 19x25 NiTi U+L, with full arch PC lower (11 links)" at bounding box center [561, 101] width 791 height 104
click at [386, 153] on textarea "Then [DATE]: 19x25 NiTi U+L, and I put a full arch PC lower (11 links)" at bounding box center [561, 101] width 791 height 104
drag, startPoint x: 454, startPoint y: 311, endPoint x: 581, endPoint y: 307, distance: 127.2
click at [578, 153] on textarea "Then [DATE]: 19x25 NiTi U+L, and I put a full arch PC in the lower (11 links)" at bounding box center [561, 101] width 791 height 104
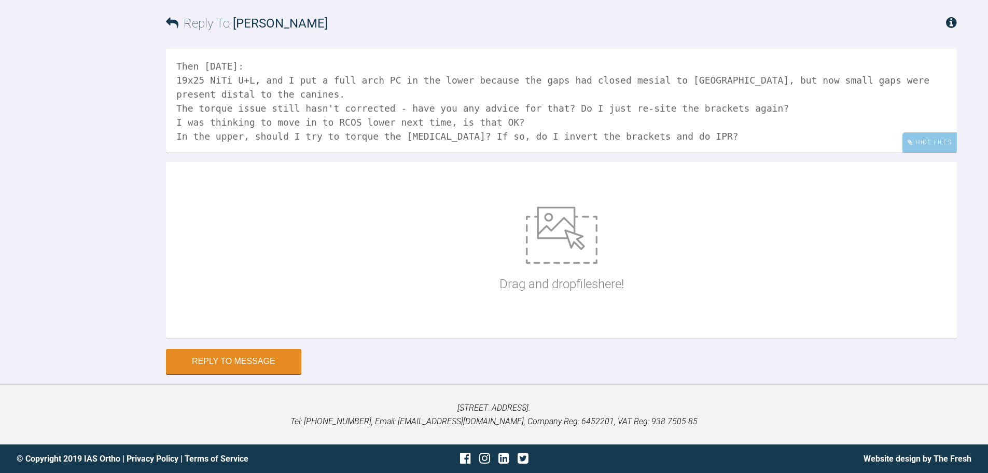
scroll to position [5589, 0]
type textarea "Then [DATE]: 19x25 NiTi U+L, and I put a full arch PC in the lower because the …"
click at [567, 264] on img at bounding box center [562, 235] width 72 height 57
click at [701, 338] on div "Drag and drop files here!" at bounding box center [561, 250] width 791 height 176
type input "C:\fakepath\IMG_9201.JPG"
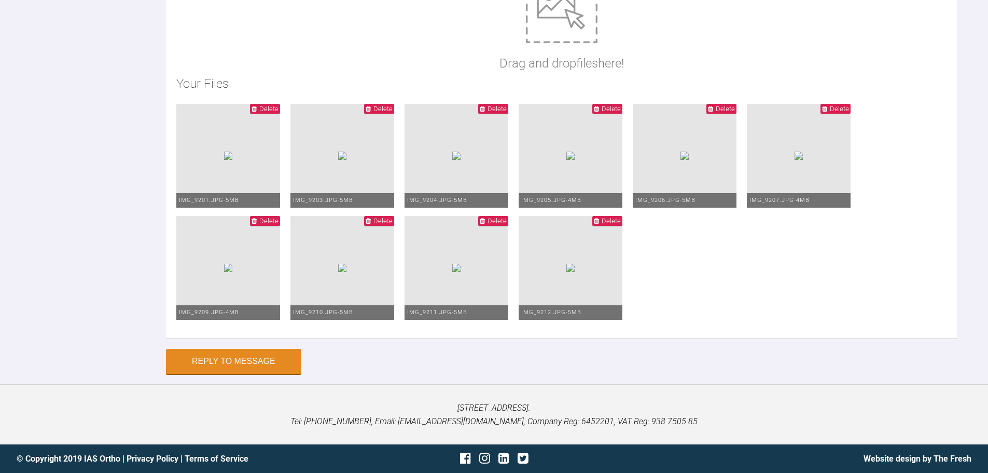
scroll to position [6012, 0]
click at [257, 355] on button "Reply to Message" at bounding box center [233, 362] width 135 height 25
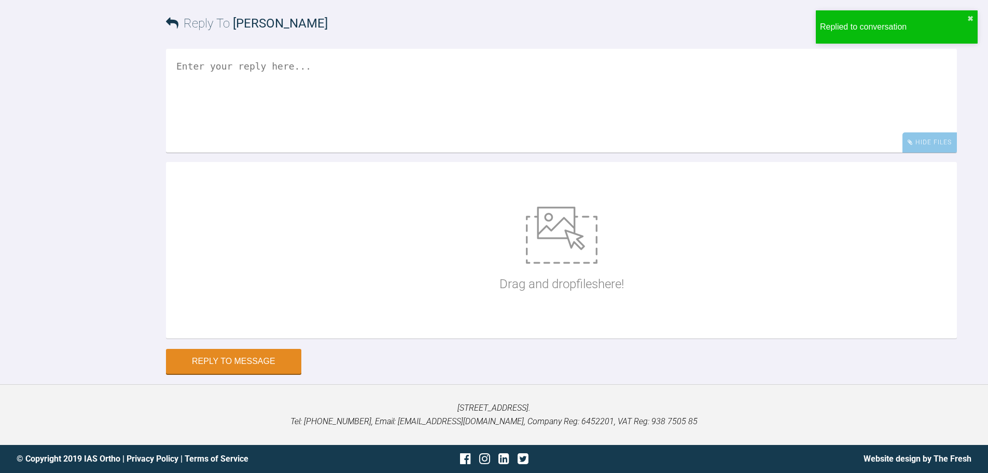
scroll to position [5856, 0]
click at [61, 312] on div "Reply To [PERSON_NAME] Hide Files Drag and drop files here! Reply to Message" at bounding box center [494, 186] width 988 height 376
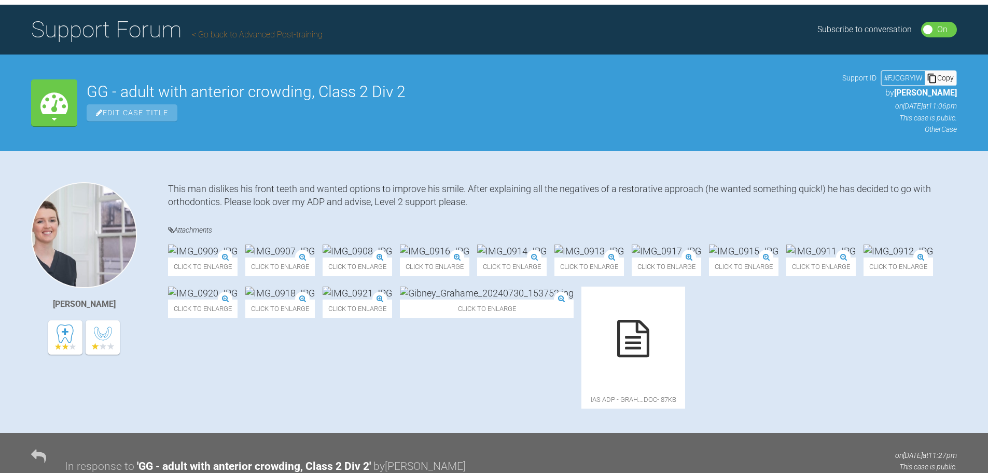
scroll to position [0, 0]
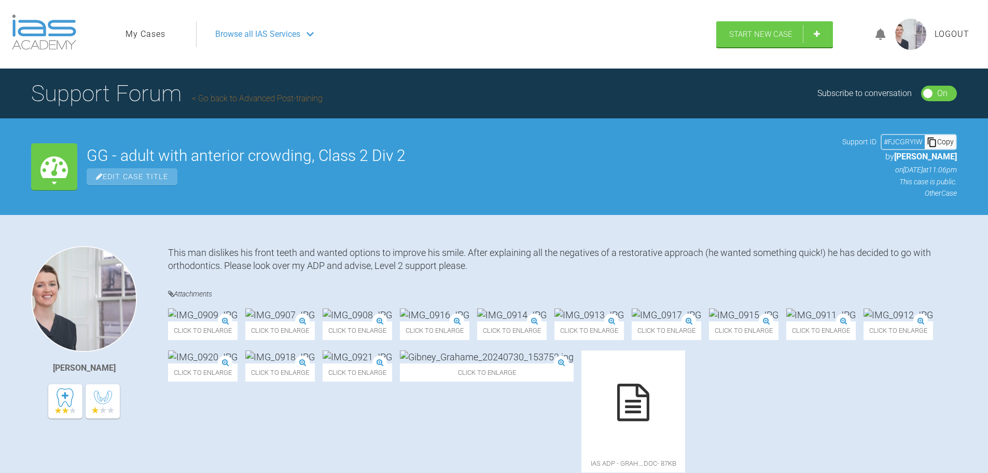
click at [310, 101] on link "Go back to Advanced Post-training" at bounding box center [257, 98] width 131 height 10
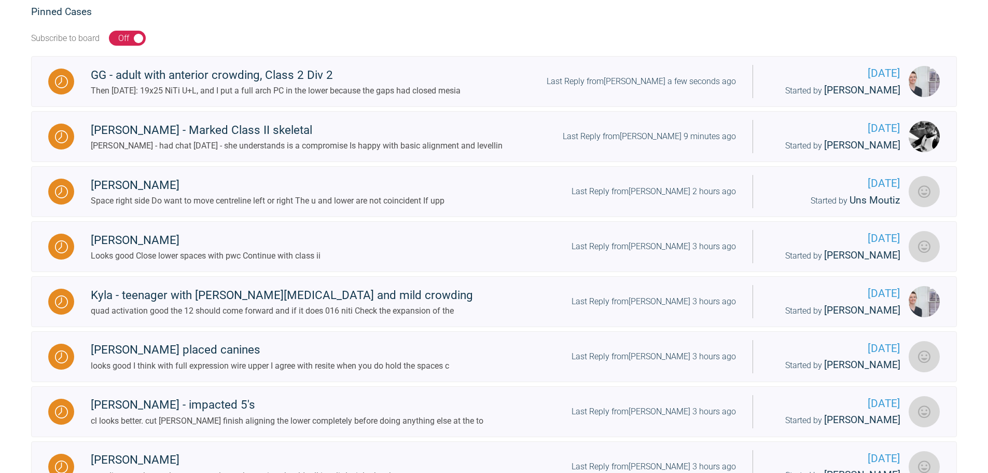
scroll to position [259, 0]
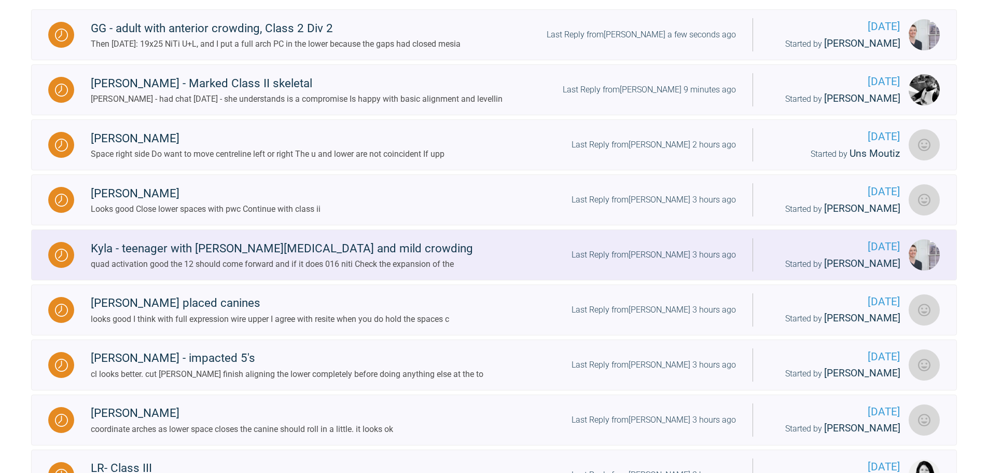
click at [501, 249] on div "Kyla - teenager with [PERSON_NAME][MEDICAL_DATA] and mild crowding quad activat…" at bounding box center [413, 255] width 679 height 32
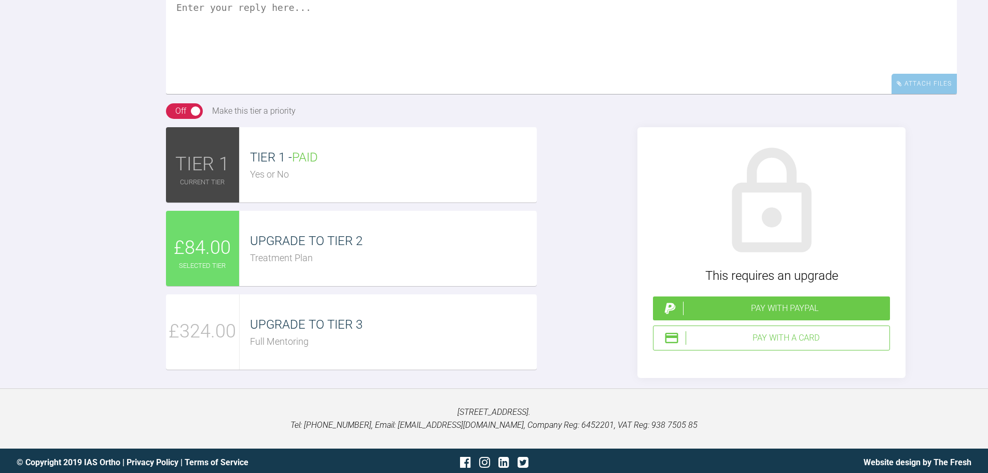
scroll to position [6101, 0]
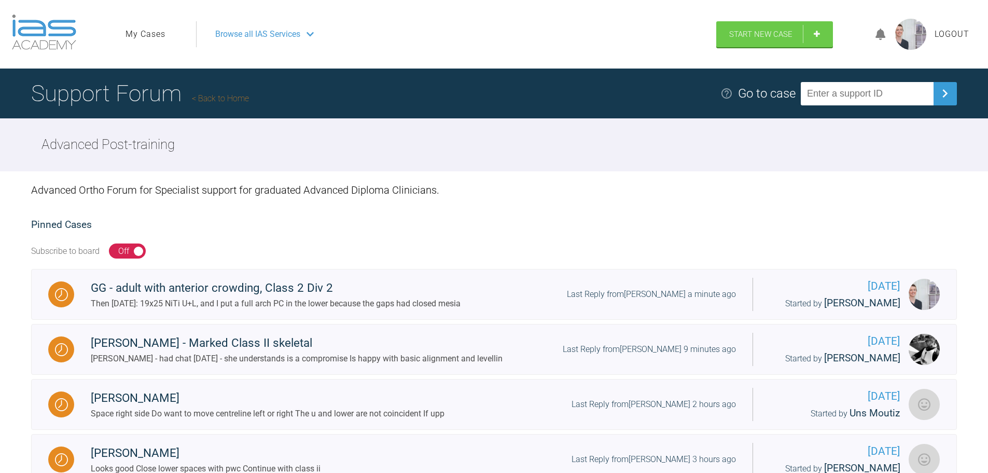
click at [144, 29] on link "My Cases" at bounding box center [146, 34] width 40 height 13
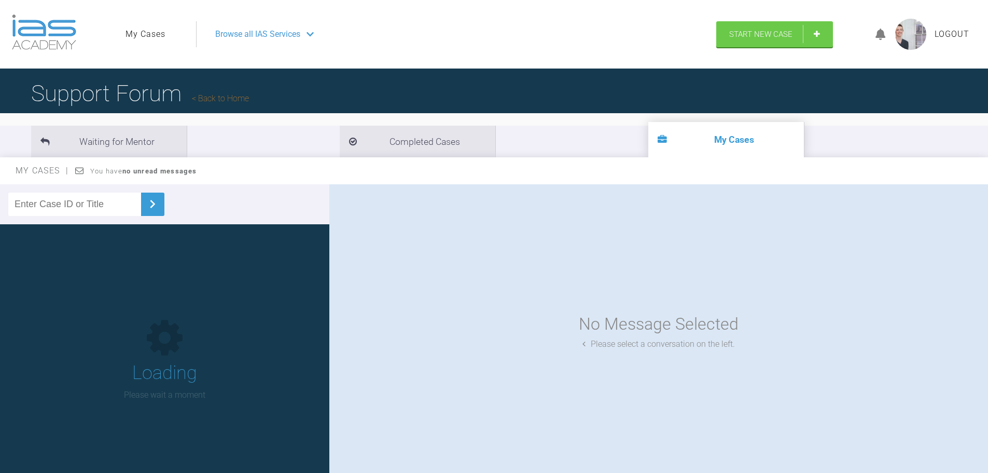
click at [87, 215] on input "text" at bounding box center [74, 204] width 133 height 23
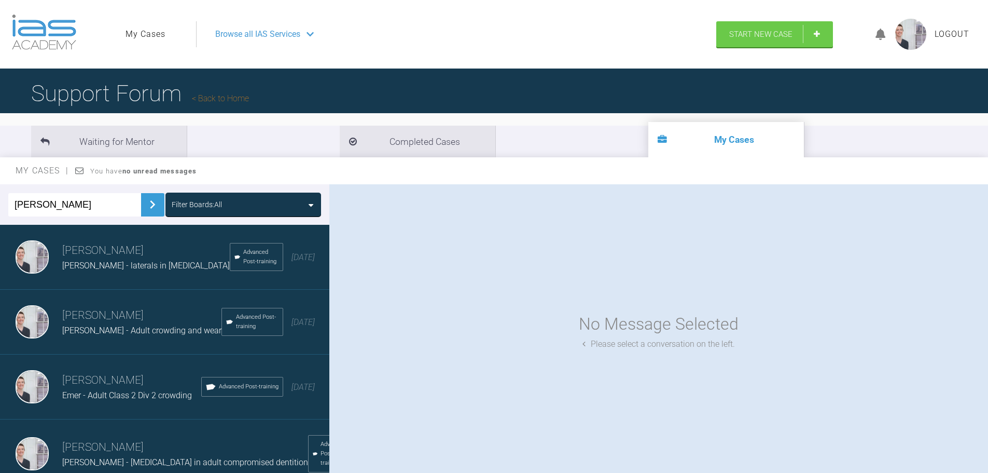
type input "[PERSON_NAME]"
click at [156, 202] on button at bounding box center [152, 204] width 23 height 23
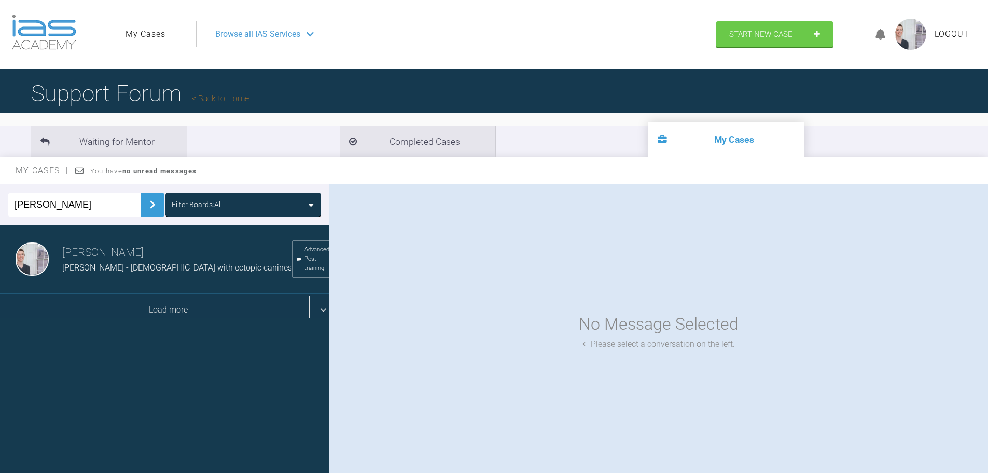
click at [180, 309] on div "Load more" at bounding box center [168, 310] width 337 height 32
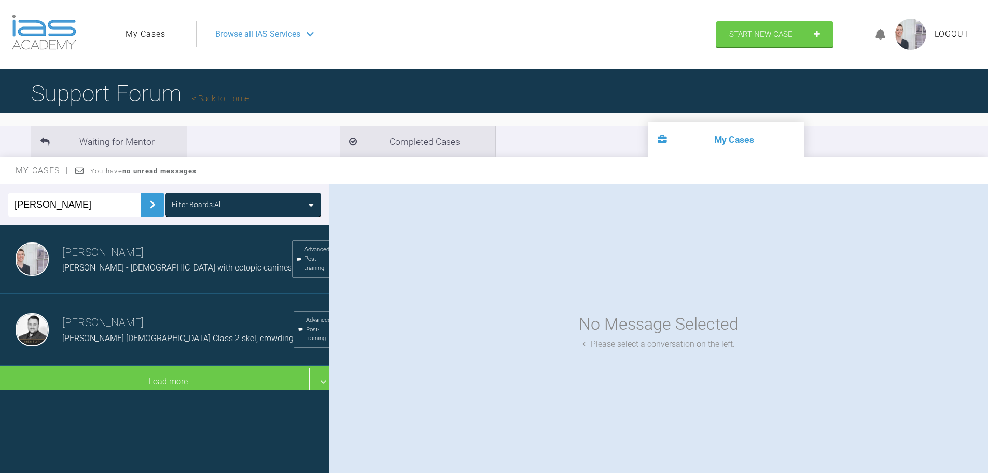
click at [84, 340] on span "[PERSON_NAME] [DEMOGRAPHIC_DATA] Class 2 skel, crowding" at bounding box center [177, 338] width 231 height 10
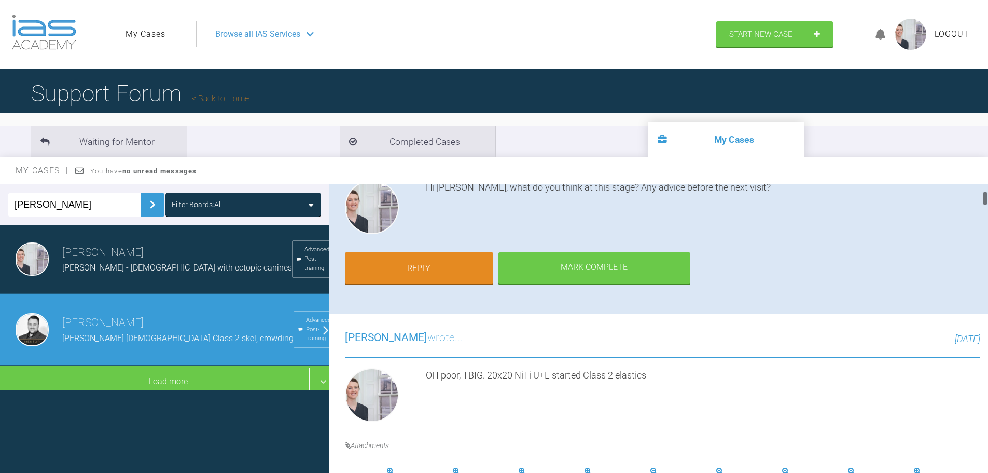
scroll to position [104, 0]
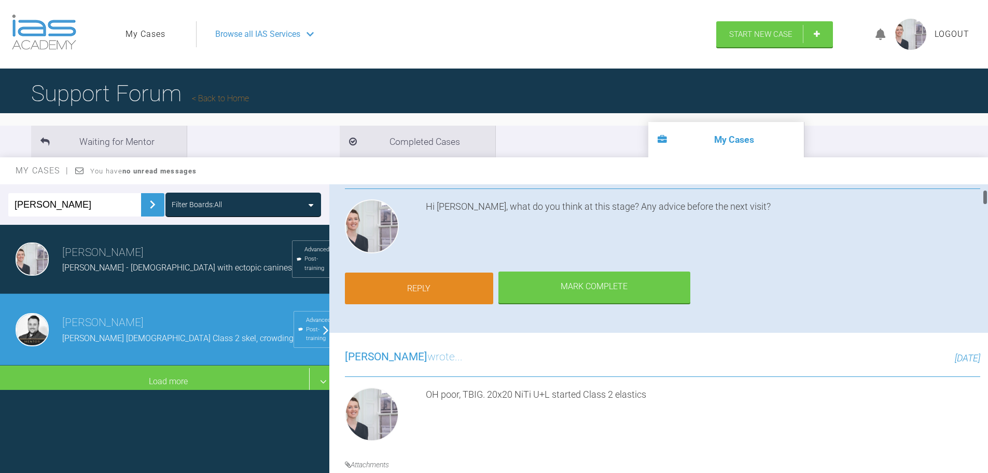
click at [470, 289] on link "Reply" at bounding box center [419, 288] width 148 height 32
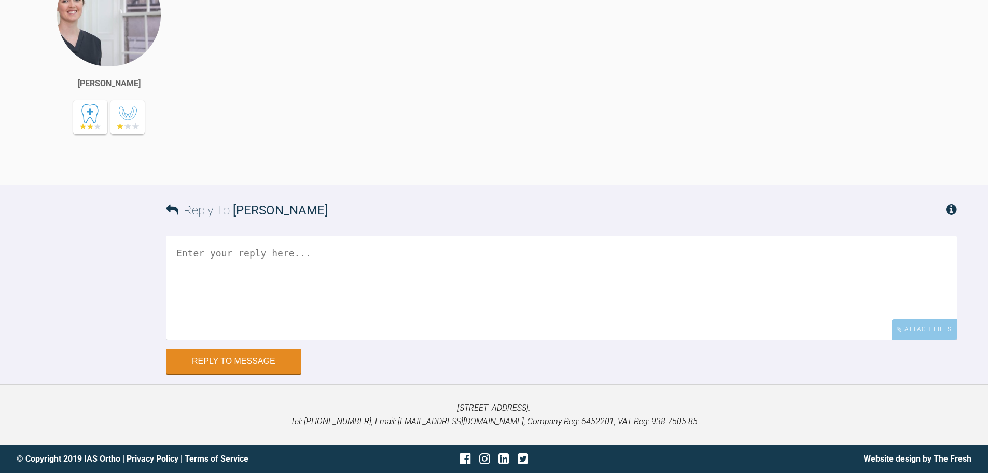
click at [442, 280] on textarea at bounding box center [561, 288] width 791 height 104
click at [420, 294] on textarea at bounding box center [561, 288] width 791 height 104
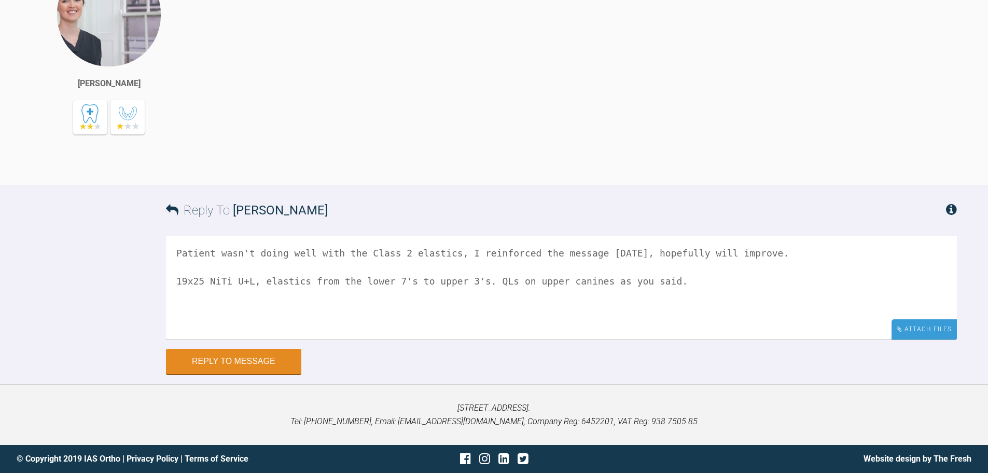
type textarea "Patient wasn't doing well with the Class 2 elastics, I reinforced the message […"
click at [910, 333] on div "Attach Files" at bounding box center [924, 329] width 65 height 20
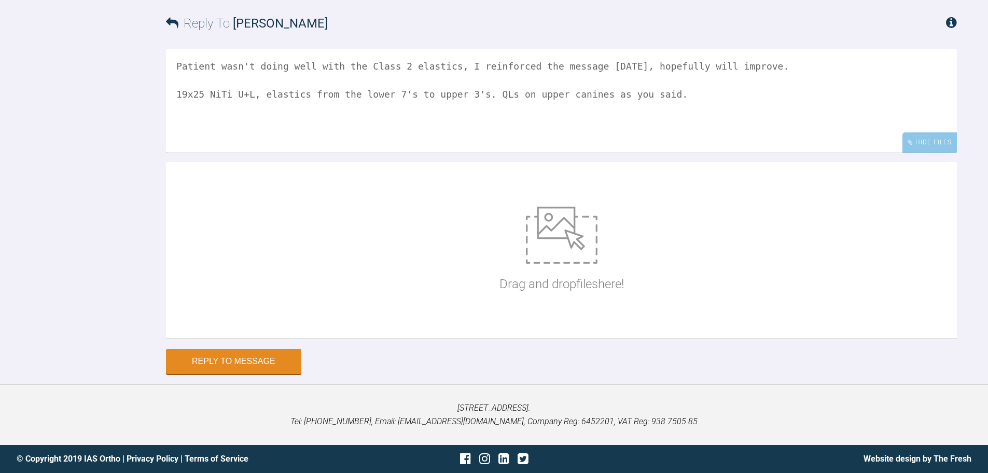
click at [505, 294] on p "Drag and drop files here!" at bounding box center [562, 284] width 125 height 20
type input "C:\fakepath\IMG_9225.JPG"
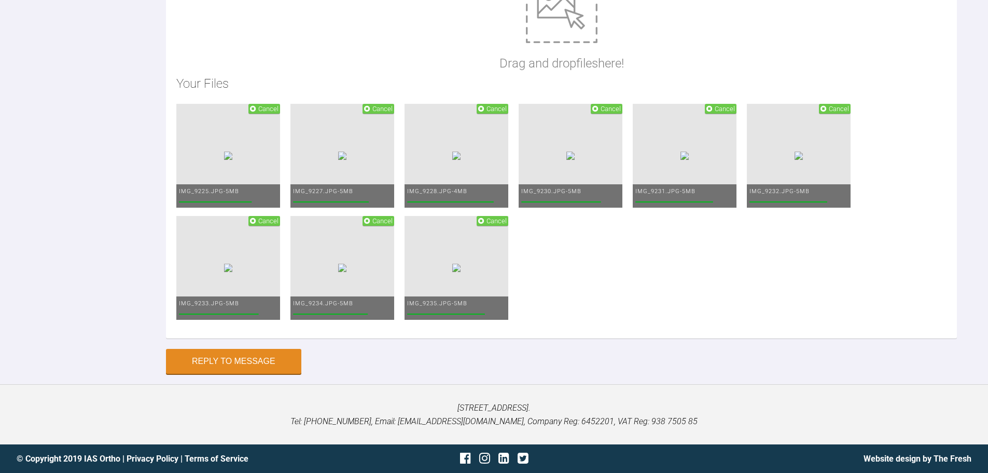
scroll to position [8954, 0]
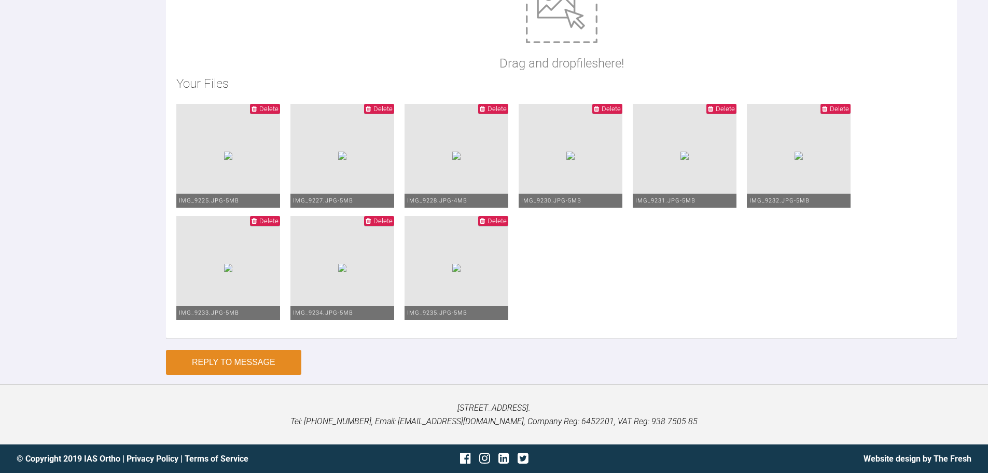
click at [271, 375] on button "Reply to Message" at bounding box center [233, 362] width 135 height 25
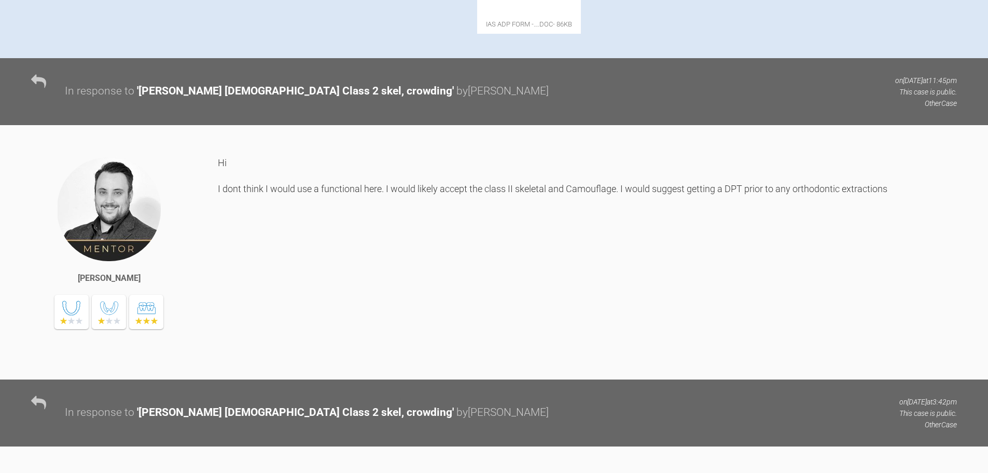
scroll to position [0, 0]
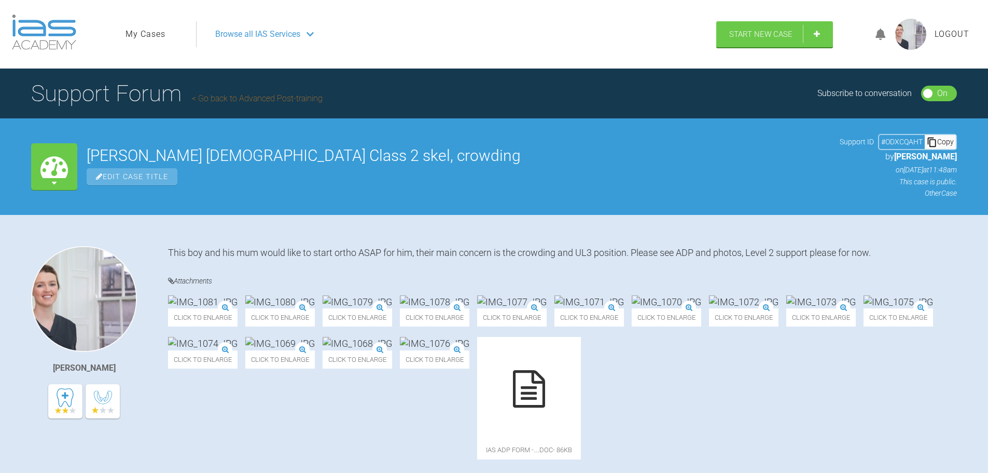
click at [256, 102] on link "Go back to Advanced Post-training" at bounding box center [257, 98] width 131 height 10
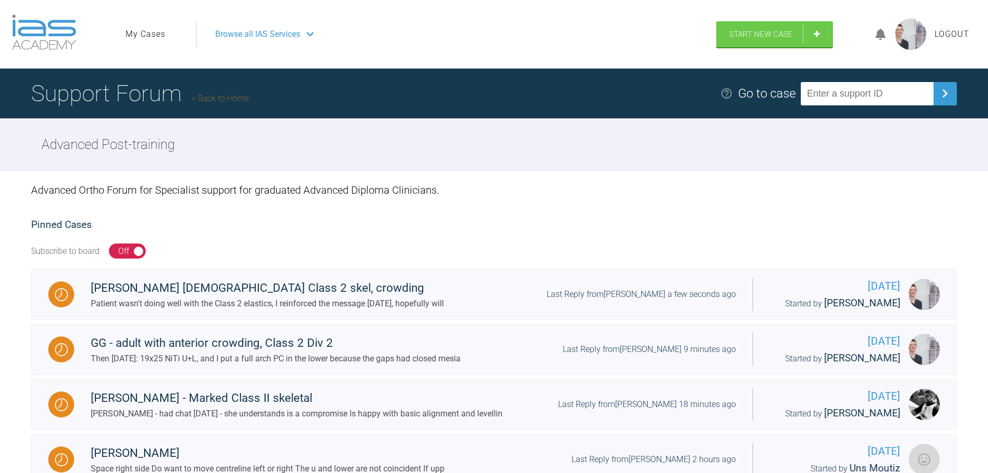
click at [134, 36] on link "My Cases" at bounding box center [146, 34] width 40 height 13
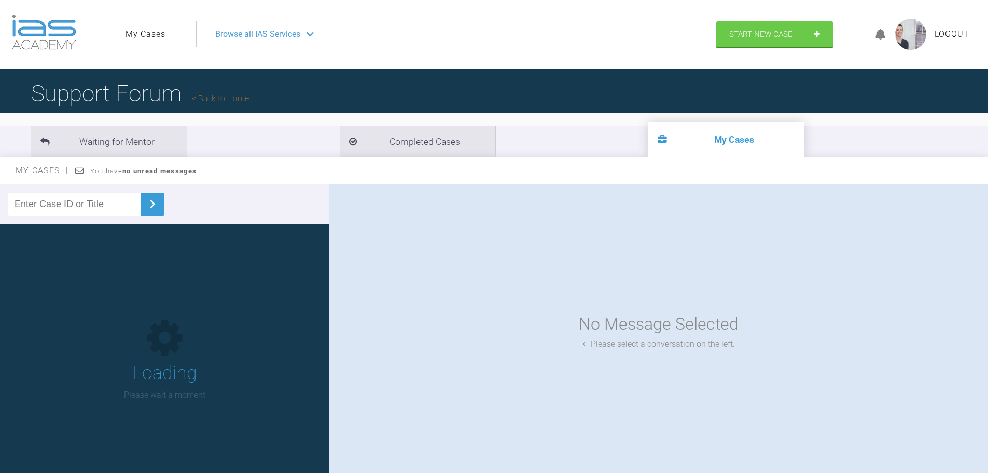
click at [111, 209] on input "text" at bounding box center [74, 204] width 133 height 23
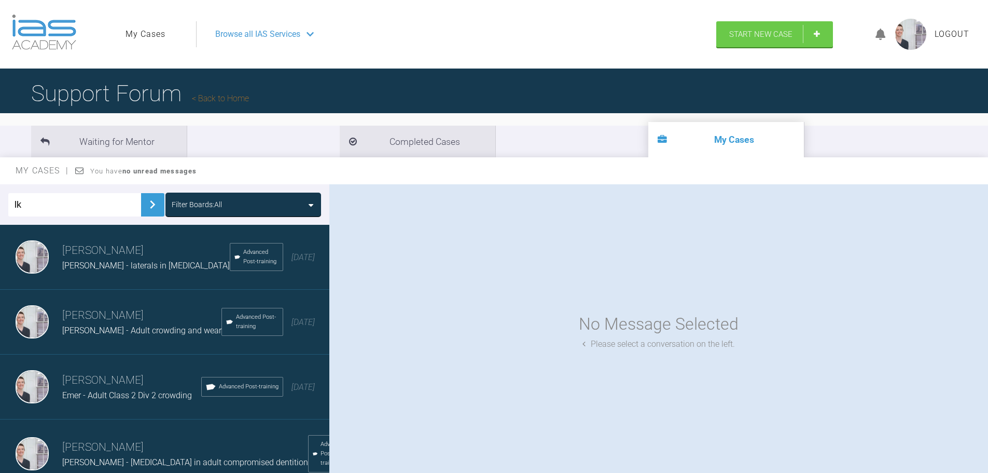
type input "l"
type input "[PERSON_NAME]"
click at [144, 204] on img at bounding box center [152, 204] width 17 height 17
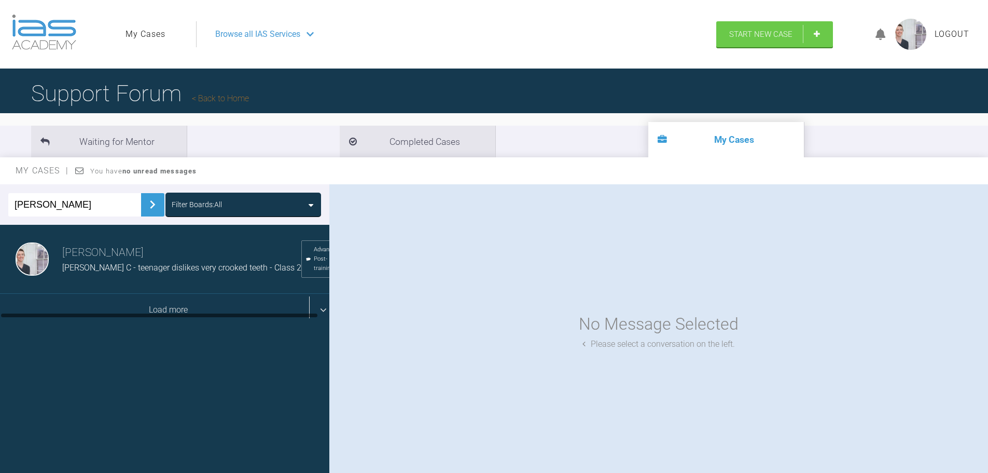
click at [167, 315] on div "Load more" at bounding box center [168, 310] width 337 height 32
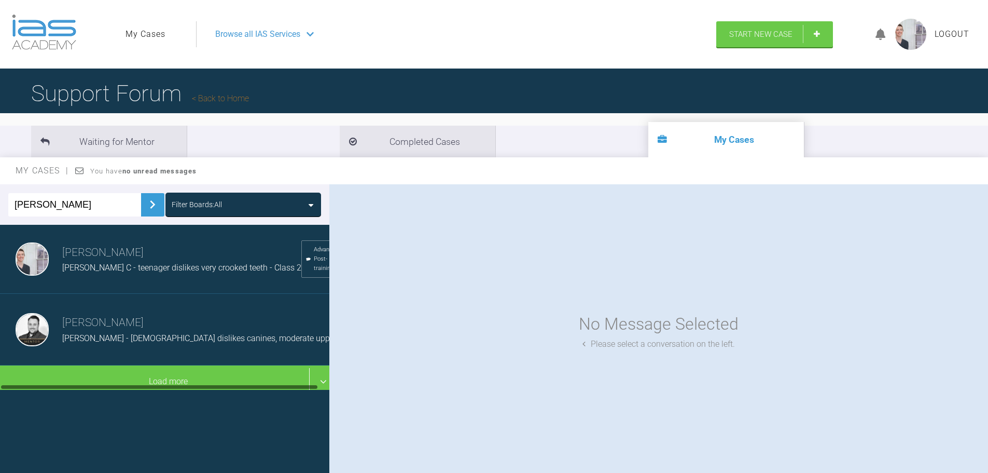
click at [122, 326] on h3 "[PERSON_NAME]" at bounding box center [217, 323] width 310 height 18
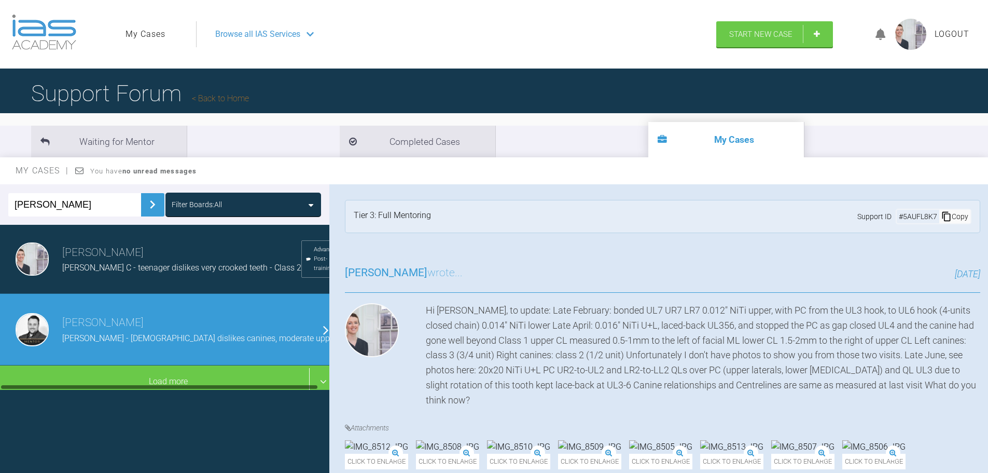
click at [239, 101] on link "Back to Home" at bounding box center [220, 98] width 57 height 10
